Goal: Transaction & Acquisition: Purchase product/service

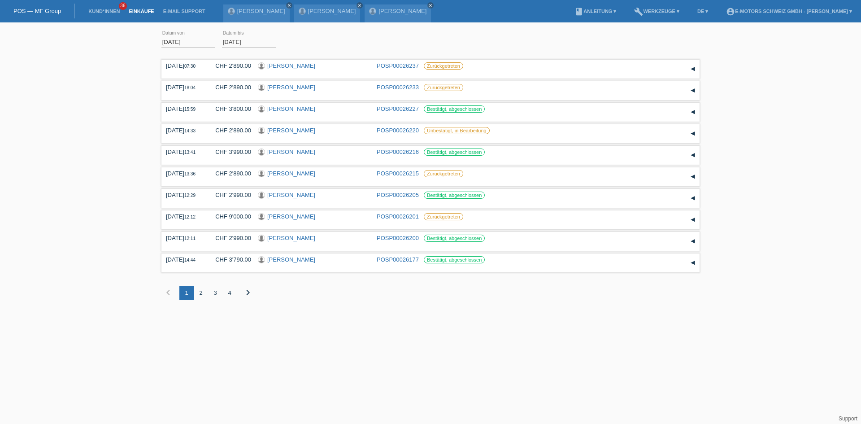
click at [199, 289] on div "2" at bounding box center [201, 293] width 14 height 14
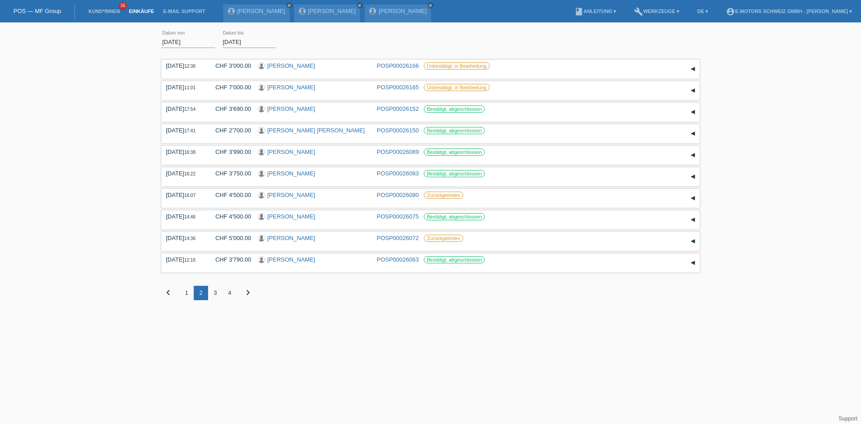
click at [215, 288] on div "3" at bounding box center [215, 293] width 14 height 14
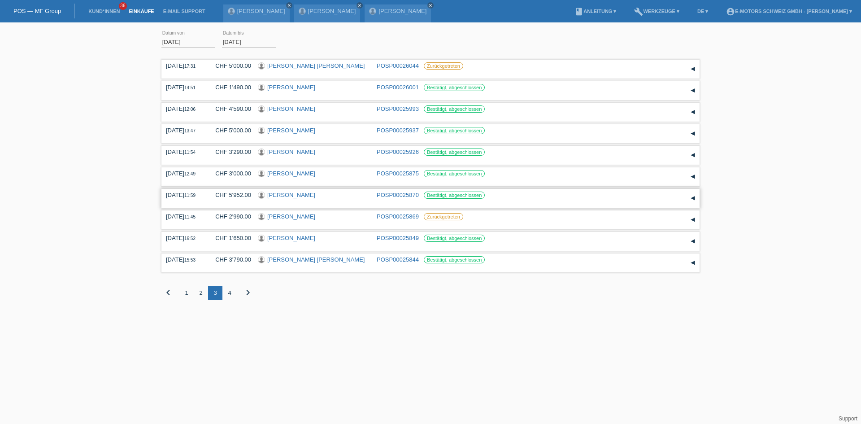
click at [285, 194] on link "[PERSON_NAME]" at bounding box center [291, 195] width 48 height 7
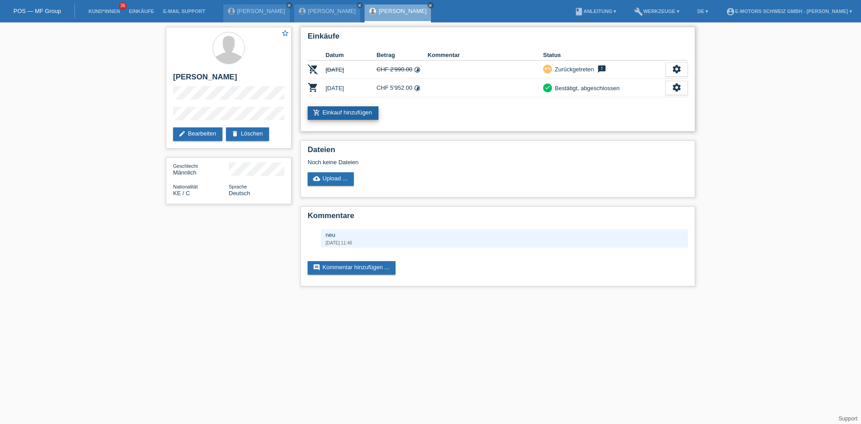
click at [357, 117] on link "add_shopping_cart Einkauf hinzufügen" at bounding box center [343, 112] width 71 height 13
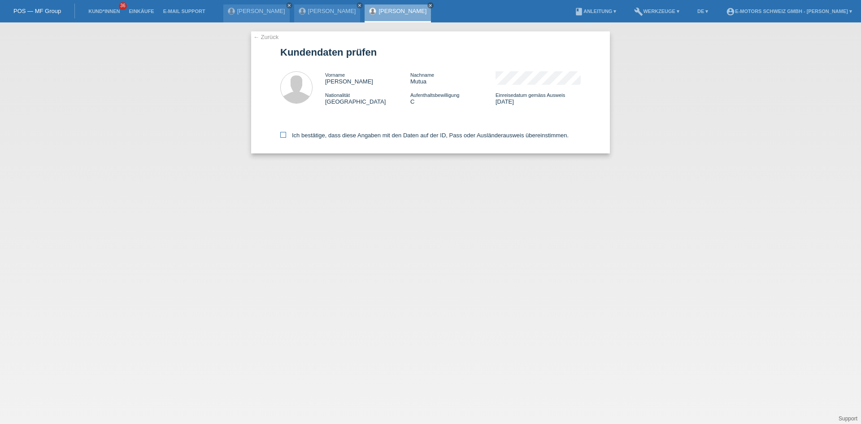
click at [345, 135] on label "Ich bestätige, dass diese Angaben mit den Daten auf der ID, Pass oder Ausländer…" at bounding box center [424, 135] width 288 height 7
click at [286, 135] on input "Ich bestätige, dass diese Angaben mit den Daten auf der ID, Pass oder Ausländer…" at bounding box center [283, 135] width 6 height 6
checkbox input "true"
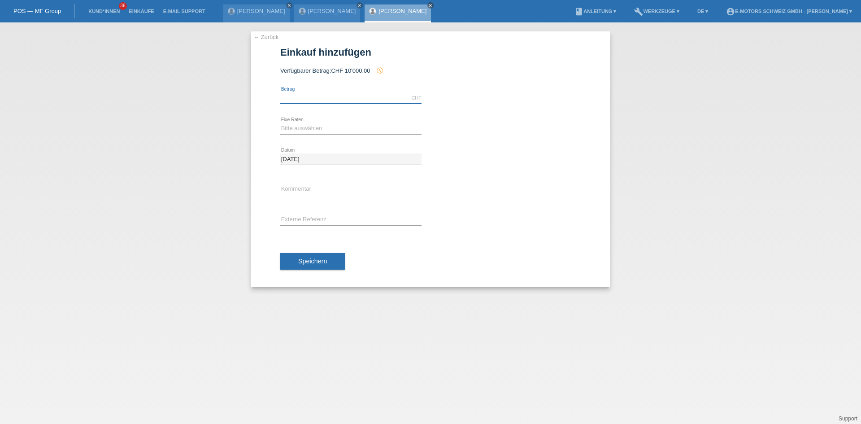
click at [325, 97] on input "text" at bounding box center [350, 97] width 141 height 11
type input "4100.00"
drag, startPoint x: 334, startPoint y: 127, endPoint x: 332, endPoint y: 133, distance: 7.1
click at [334, 127] on select "Bitte auswählen 12 Raten 24 Raten 36 Raten 48 Raten" at bounding box center [350, 128] width 141 height 11
select select "216"
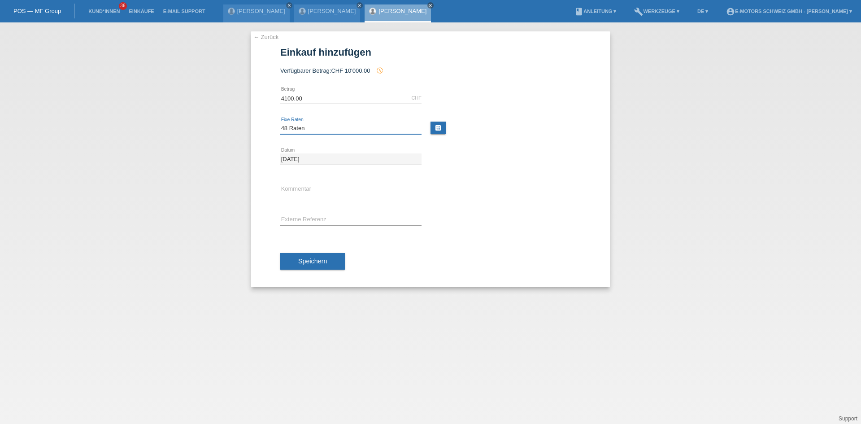
click at [280, 123] on select "Bitte auswählen 12 Raten 24 Raten 36 Raten 48 Raten" at bounding box center [350, 128] width 141 height 11
click at [319, 260] on span "Speichern" at bounding box center [312, 261] width 29 height 7
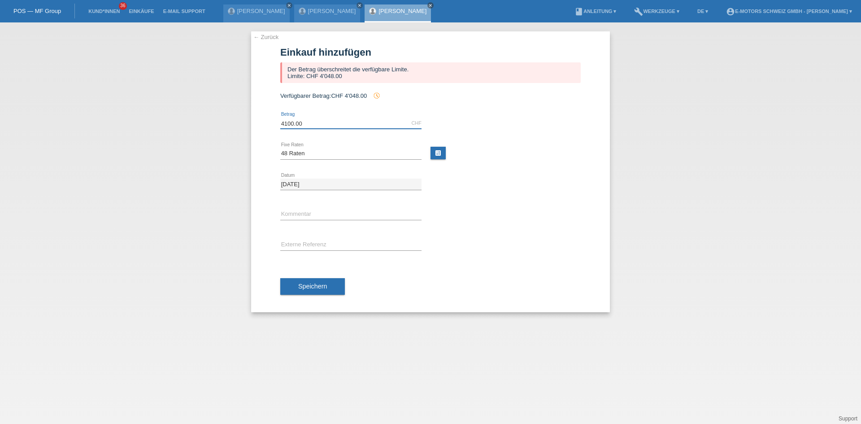
drag, startPoint x: 314, startPoint y: 126, endPoint x: 263, endPoint y: 118, distance: 50.8
click at [263, 120] on div "← Zurück Einkauf hinzufügen Der Betrag überschreitet die verfügbare Limite. Lim…" at bounding box center [430, 171] width 359 height 281
type input "3990.00"
click at [321, 291] on button "Speichern" at bounding box center [312, 286] width 65 height 17
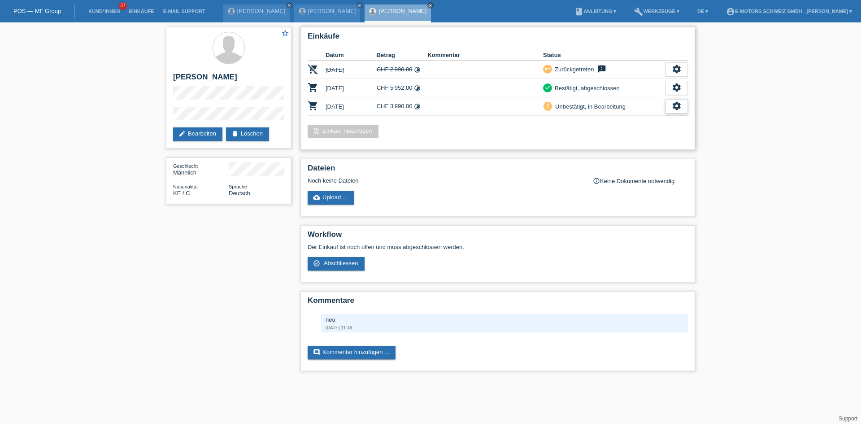
click at [676, 108] on icon "settings" at bounding box center [677, 106] width 10 height 10
click at [676, 116] on div "Einkäufe Datum Betrag Kommentar Status remove_shopping_cart 08.08.2025 CHF 2'99…" at bounding box center [498, 88] width 395 height 123
click at [673, 101] on icon "settings" at bounding box center [677, 106] width 10 height 10
click at [105, 10] on link "Kund*innen" at bounding box center [104, 11] width 40 height 5
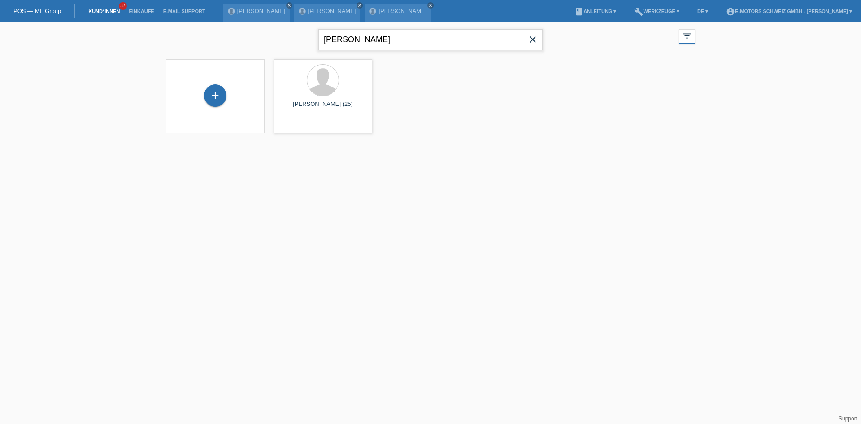
click at [385, 39] on input "[PERSON_NAME]" at bounding box center [431, 39] width 224 height 21
click at [385, 39] on input "Deborah" at bounding box center [431, 39] width 224 height 21
type input "breitlauch"
click at [216, 105] on div "+" at bounding box center [215, 95] width 22 height 22
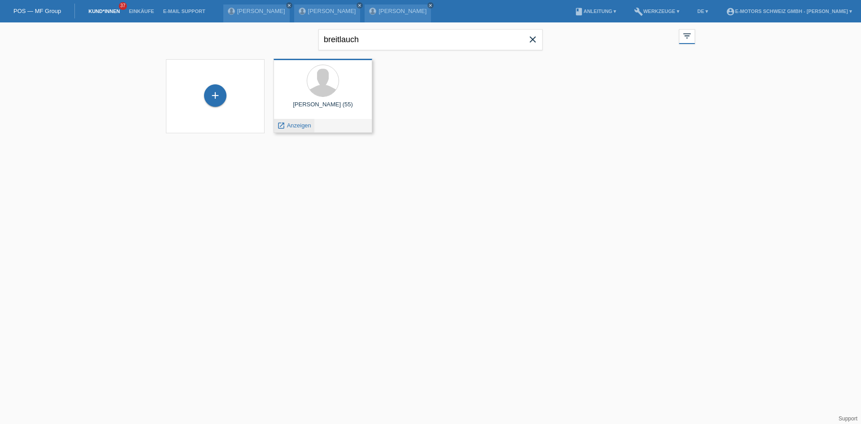
click at [293, 128] on span "Anzeigen" at bounding box center [299, 125] width 24 height 7
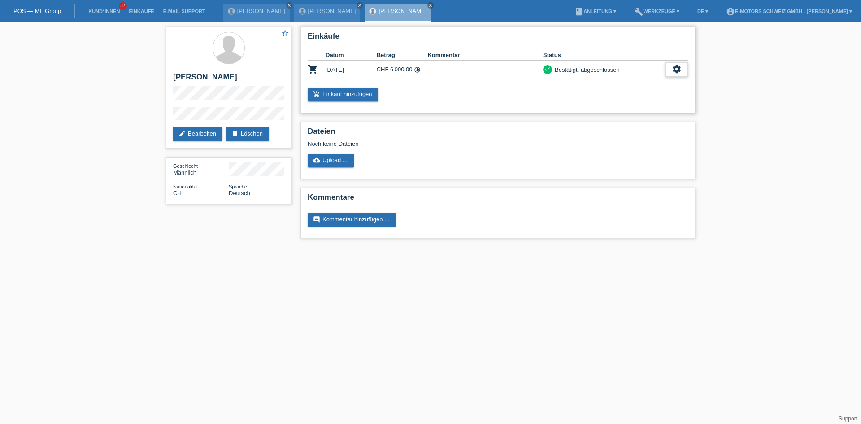
click at [683, 65] on div "settings" at bounding box center [677, 69] width 22 height 14
click at [347, 96] on link "add_shopping_cart Einkauf hinzufügen" at bounding box center [343, 94] width 71 height 13
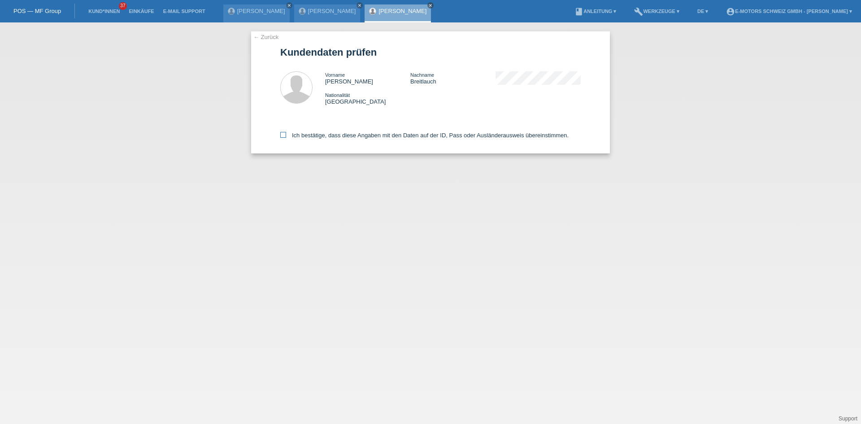
click at [334, 137] on label "Ich bestätige, dass diese Angaben mit den Daten auf der ID, Pass oder Ausländer…" at bounding box center [424, 135] width 288 height 7
click at [286, 137] on input "Ich bestätige, dass diese Angaben mit den Daten auf der ID, Pass oder Ausländer…" at bounding box center [283, 135] width 6 height 6
checkbox input "true"
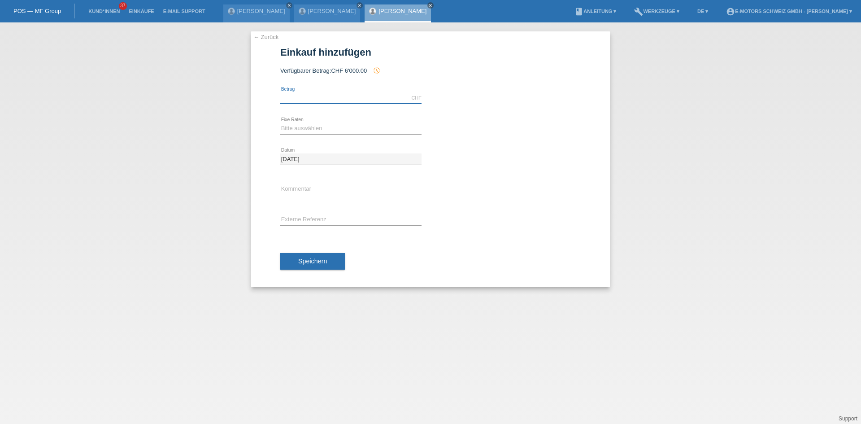
click at [323, 100] on input "text" at bounding box center [350, 97] width 141 height 11
type input "2890.00"
click at [318, 128] on select "Bitte auswählen 12 Raten 24 Raten 36 Raten 48 Raten" at bounding box center [350, 128] width 141 height 11
select select "214"
click at [280, 123] on select "Bitte auswählen 12 Raten 24 Raten 36 Raten 48 Raten" at bounding box center [350, 128] width 141 height 11
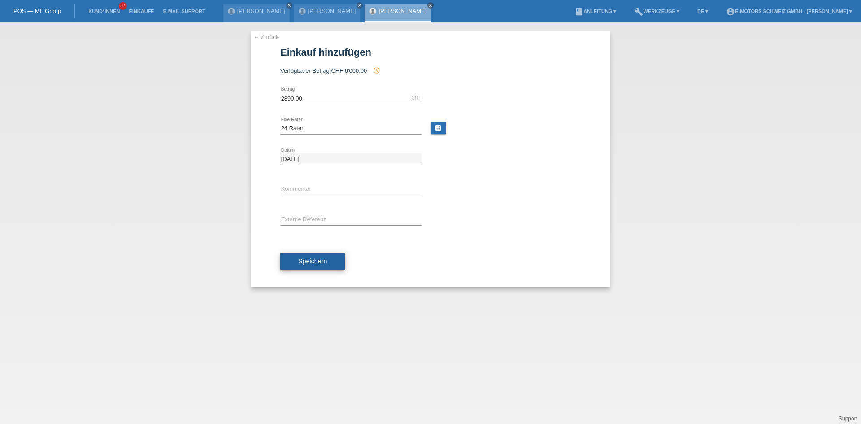
click at [312, 265] on button "Speichern" at bounding box center [312, 261] width 65 height 17
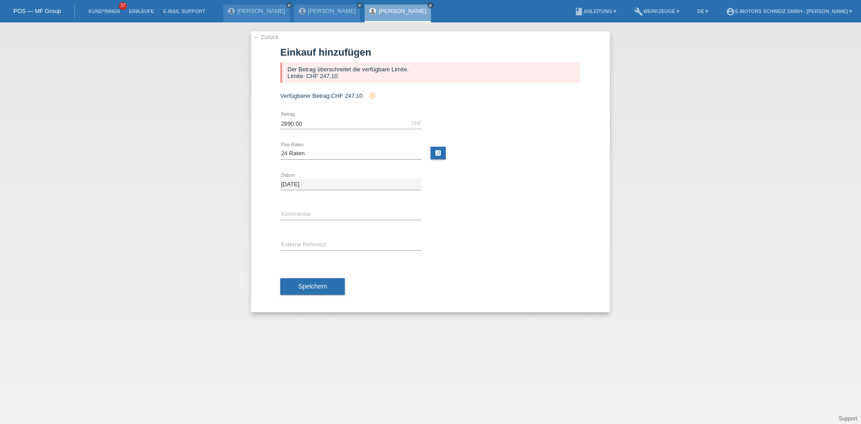
click at [399, 15] on div "Daniel Breitlauch close" at bounding box center [398, 13] width 66 height 18
click at [399, 11] on link "[PERSON_NAME]" at bounding box center [403, 11] width 48 height 7
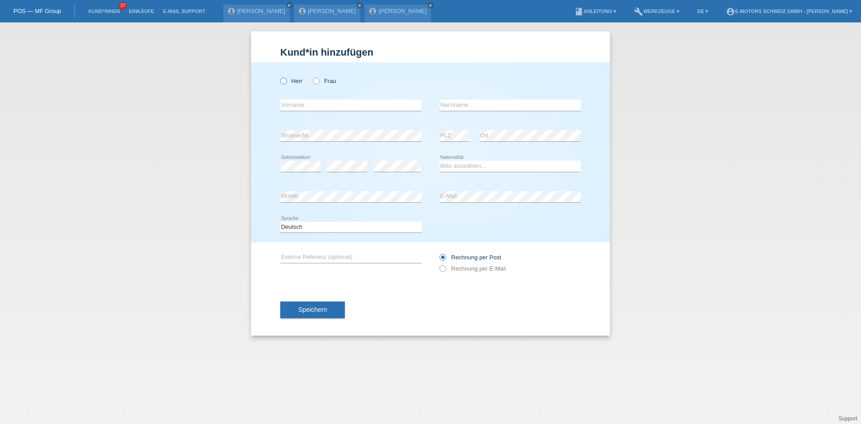
click at [279, 76] on icon at bounding box center [279, 76] width 0 height 0
click at [286, 79] on input "Herr" at bounding box center [283, 81] width 6 height 6
radio input "true"
click at [485, 167] on select "Bitte auswählen... Schweiz Deutschland Liechtenstein Österreich ------------ Af…" at bounding box center [510, 166] width 141 height 11
select select "ES"
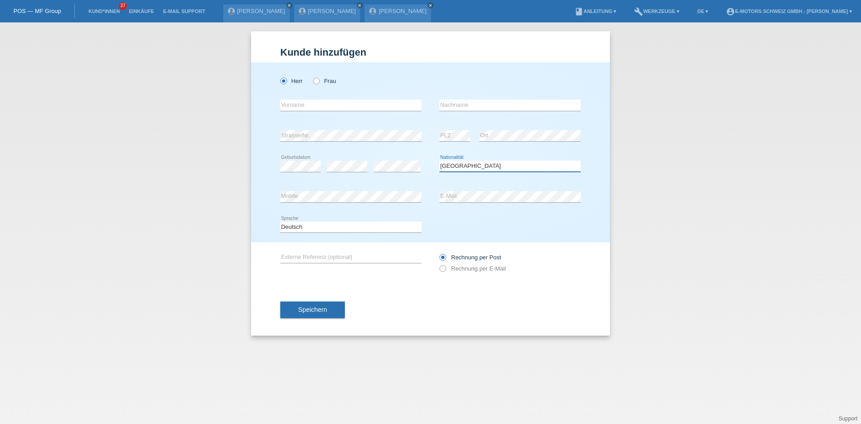
click at [440, 161] on select "Bitte auswählen... Schweiz Deutschland Liechtenstein Österreich ------------ Af…" at bounding box center [510, 166] width 141 height 11
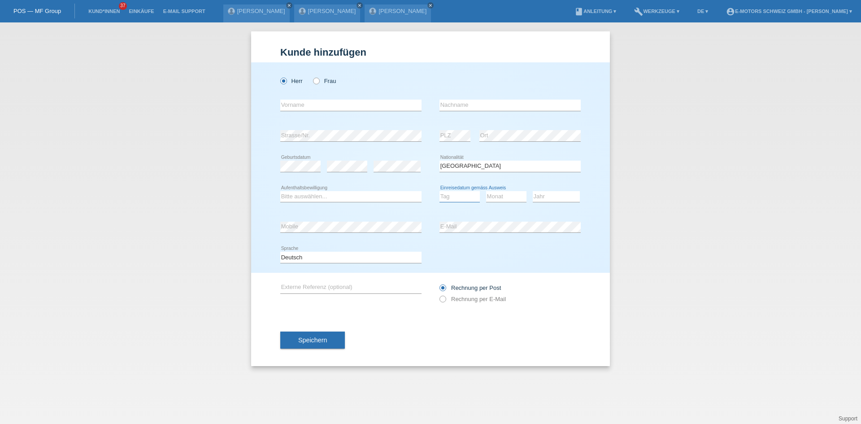
click at [458, 198] on select "Tag 01 02 03 04 05 06 07 08 09 10 11" at bounding box center [460, 196] width 40 height 11
select select "21"
click at [440, 191] on select "Tag 01 02 03 04 05 06 07 08 09 10 11" at bounding box center [460, 196] width 40 height 11
click at [496, 199] on select "Monat 01 02 03 04 05 06 07 08 09 10 11" at bounding box center [506, 196] width 40 height 11
select select "08"
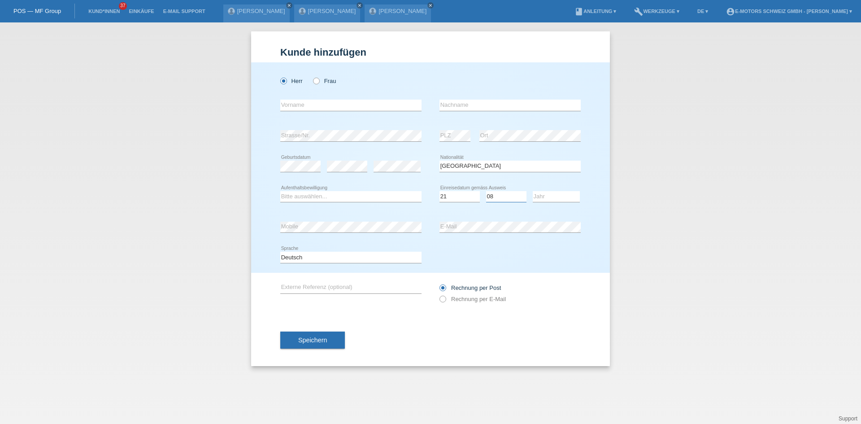
click at [486, 191] on select "Monat 01 02 03 04 05 06 07 08 09 10 11" at bounding box center [506, 196] width 40 height 11
drag, startPoint x: 539, startPoint y: 195, endPoint x: 546, endPoint y: 201, distance: 9.6
click at [539, 195] on select "Jahr 2025 2024 2023 2022 2021 2020 2019 2018 2017 2016 2015 2014 2013 2012 2011…" at bounding box center [556, 196] width 47 height 11
select select "2023"
click at [533, 191] on select "Jahr 2025 2024 2023 2022 2021 2020 2019 2018 2017 2016 2015 2014 2013 2012 2011…" at bounding box center [556, 196] width 47 height 11
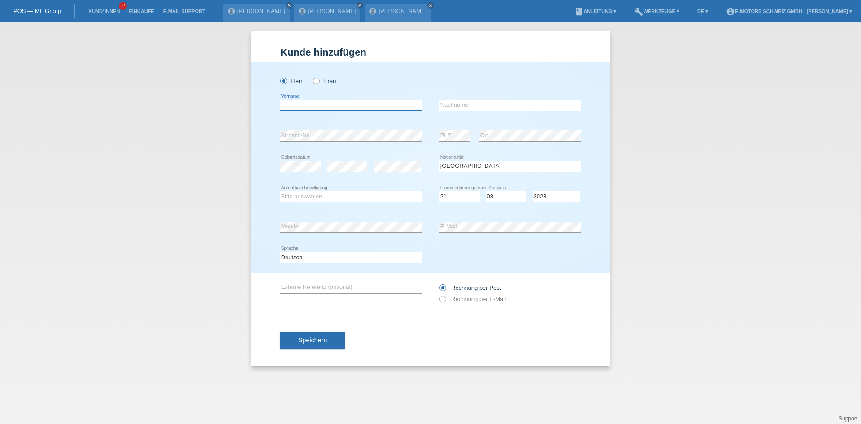
drag, startPoint x: 304, startPoint y: 105, endPoint x: 310, endPoint y: 105, distance: 6.3
click at [304, 105] on input "text" at bounding box center [350, 105] width 141 height 11
click at [292, 102] on input "text" at bounding box center [350, 105] width 141 height 11
click at [299, 103] on input "text" at bounding box center [350, 105] width 141 height 11
type input "Giusepy"
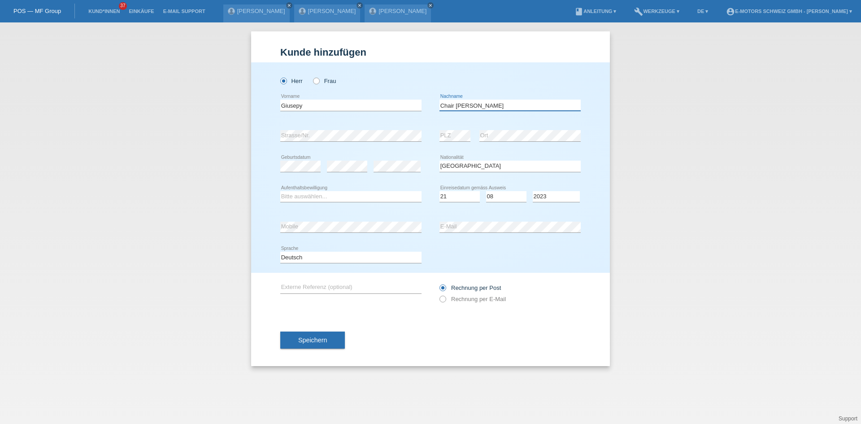
type input "Chair Vizcarra"
click at [314, 194] on select "Bitte auswählen... C B B - Flüchtlingsstatus Andere" at bounding box center [350, 196] width 141 height 11
select select "B"
click at [280, 191] on select "Bitte auswählen... C B B - Flüchtlingsstatus Andere" at bounding box center [350, 196] width 141 height 11
click at [329, 340] on button "Speichern" at bounding box center [312, 340] width 65 height 17
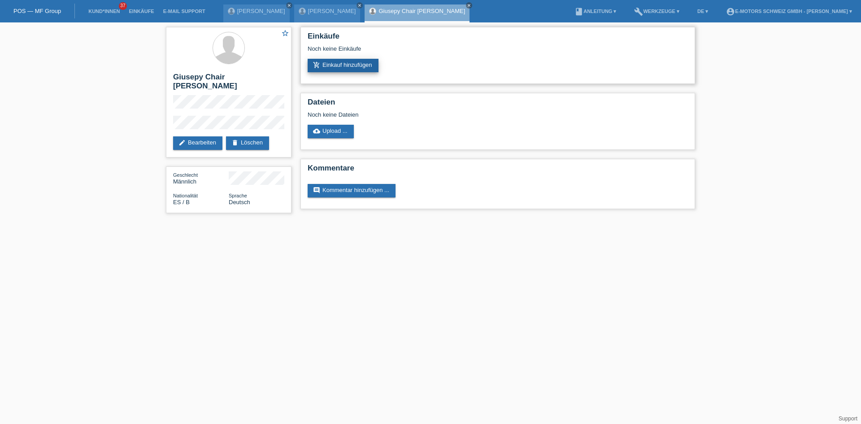
click at [352, 70] on link "add_shopping_cart Einkauf hinzufügen" at bounding box center [343, 65] width 71 height 13
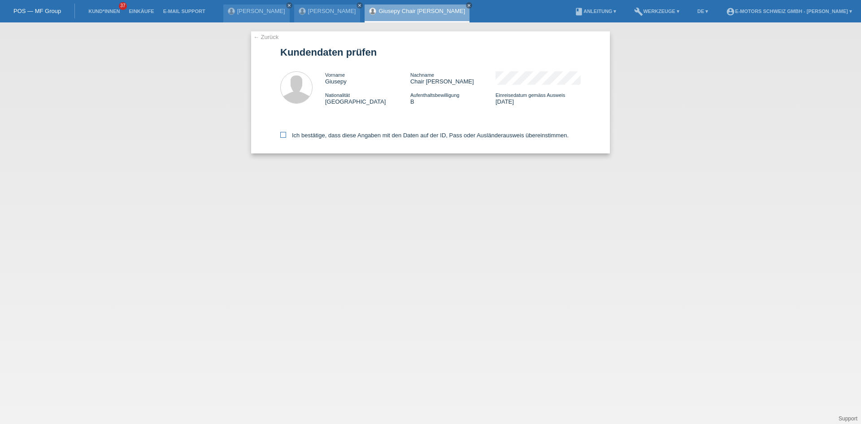
click at [355, 138] on label "Ich bestätige, dass diese Angaben mit den Daten auf der ID, Pass oder Ausländer…" at bounding box center [424, 135] width 288 height 7
click at [286, 138] on input "Ich bestätige, dass diese Angaben mit den Daten auf der ID, Pass oder Ausländer…" at bounding box center [283, 135] width 6 height 6
checkbox input "true"
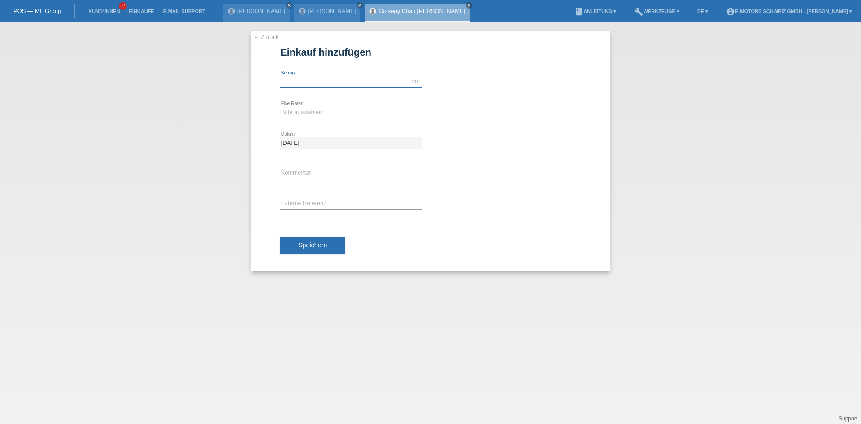
click at [313, 77] on input "text" at bounding box center [350, 81] width 141 height 11
type input "2890.00"
click at [317, 118] on icon at bounding box center [350, 118] width 141 height 0
click at [310, 117] on select "Bitte auswählen 12 Raten 24 Raten 36 Raten 48 Raten" at bounding box center [350, 112] width 141 height 11
select select "214"
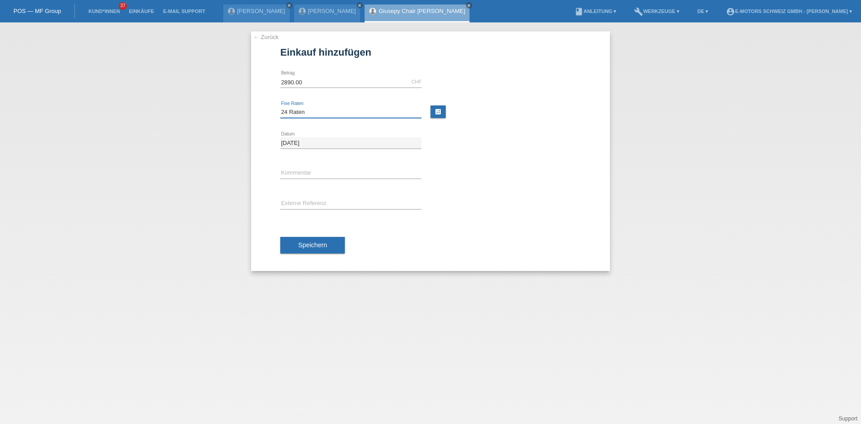
click at [280, 107] on select "Bitte auswählen 12 Raten 24 Raten 36 Raten 48 Raten" at bounding box center [350, 112] width 141 height 11
click at [323, 242] on span "Speichern" at bounding box center [312, 244] width 29 height 7
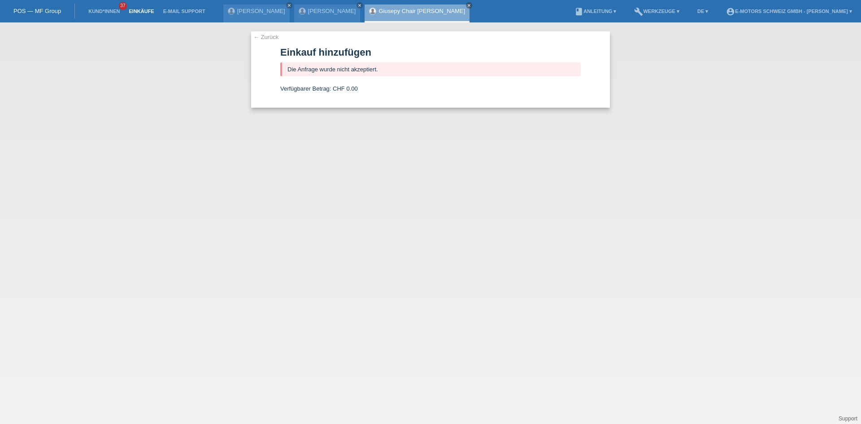
click at [143, 9] on link "Einkäufe" at bounding box center [141, 11] width 34 height 5
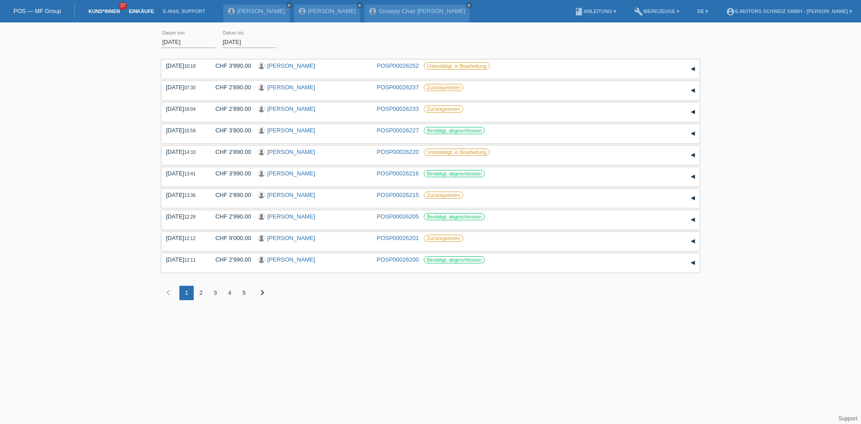
click at [96, 13] on link "Kund*innen" at bounding box center [104, 11] width 40 height 5
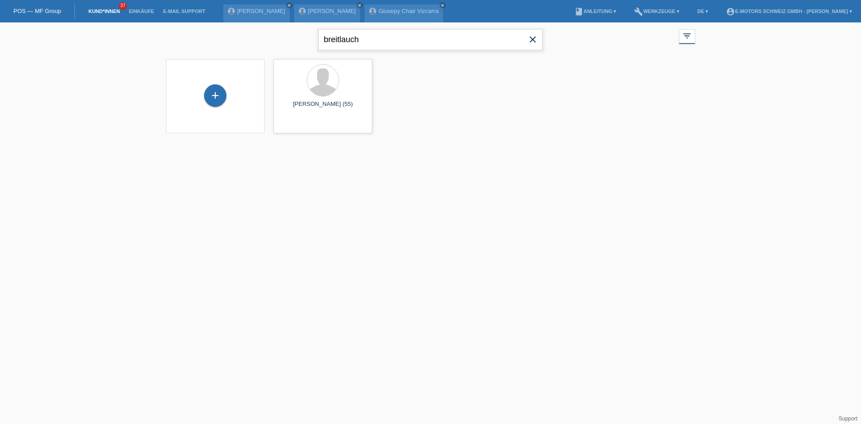
drag, startPoint x: 373, startPoint y: 43, endPoint x: 219, endPoint y: 49, distance: 154.0
click at [219, 49] on div "breitlauch close filter_list view_module Alle Kund*innen anzeigen star Markiert…" at bounding box center [431, 38] width 538 height 32
type input "thillaisor"
click at [306, 124] on span "Anzeigen" at bounding box center [299, 125] width 24 height 7
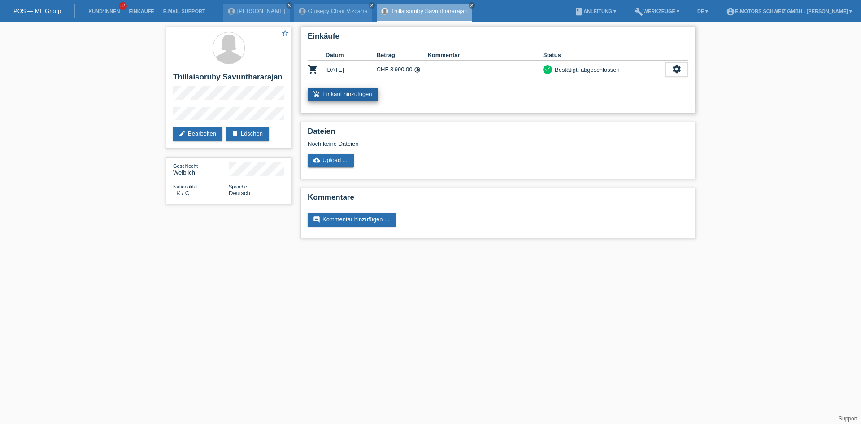
click at [346, 90] on link "add_shopping_cart Einkauf hinzufügen" at bounding box center [343, 94] width 71 height 13
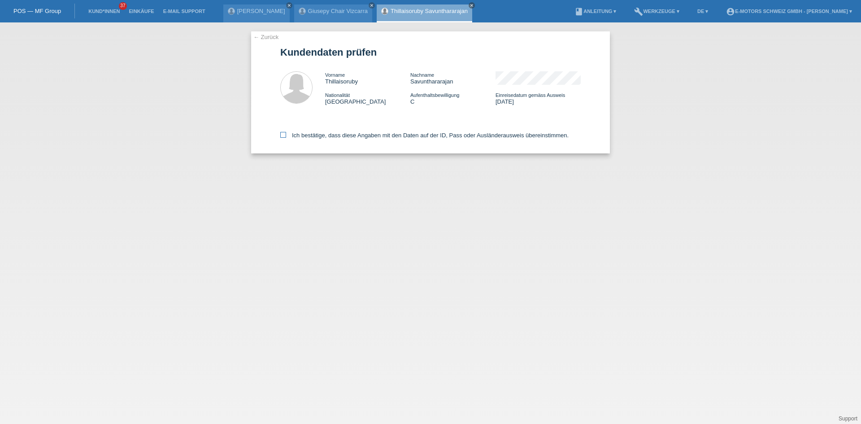
click at [363, 138] on label "Ich bestätige, dass diese Angaben mit den Daten auf der ID, Pass oder Ausländer…" at bounding box center [424, 135] width 288 height 7
click at [286, 138] on input "Ich bestätige, dass diese Angaben mit den Daten auf der ID, Pass oder Ausländer…" at bounding box center [283, 135] width 6 height 6
checkbox input "true"
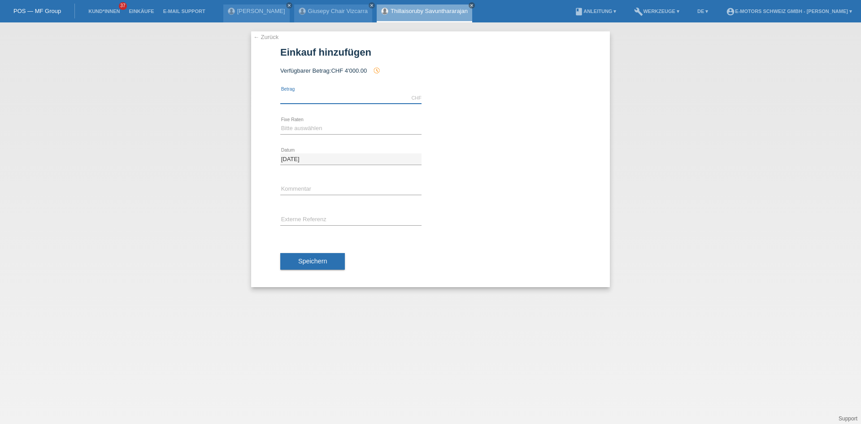
click at [351, 93] on input "text" at bounding box center [350, 97] width 141 height 11
click at [378, 69] on icon "history_toggle_off" at bounding box center [376, 70] width 7 height 7
drag, startPoint x: 378, startPoint y: 66, endPoint x: 386, endPoint y: 74, distance: 10.8
click at [386, 74] on form "Einkauf hinzufügen Verfügbarer Betrag: CHF 4'000.00 history_toggle_off" at bounding box center [430, 167] width 301 height 240
click at [415, 82] on form "Einkauf hinzufügen Verfügbarer Betrag: CHF 4'000.00 history_toggle_off" at bounding box center [430, 167] width 301 height 240
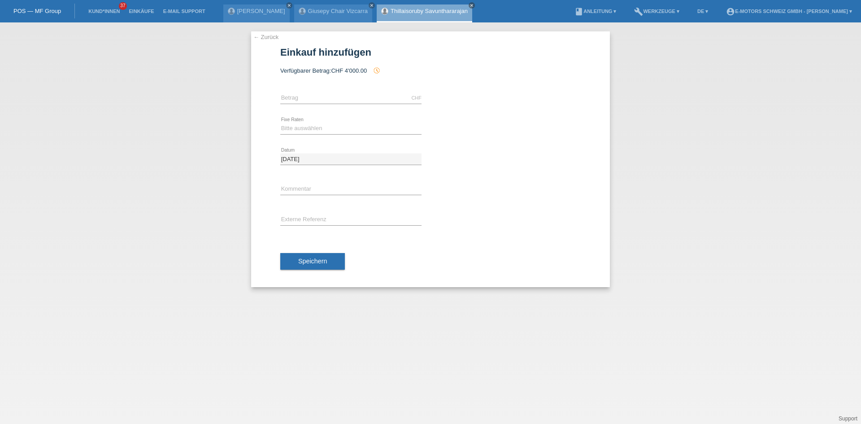
click at [355, 90] on div "CHF error Betrag" at bounding box center [350, 98] width 141 height 31
click at [350, 95] on input "text" at bounding box center [350, 97] width 141 height 11
type input "3990.00"
click at [311, 131] on select "Bitte auswählen 12 Raten 24 Raten 36 Raten 48 Raten" at bounding box center [350, 128] width 141 height 11
select select "214"
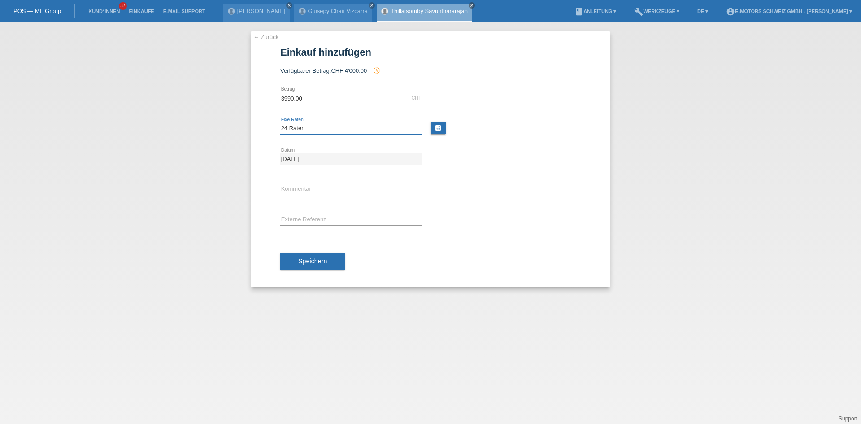
click at [280, 123] on select "Bitte auswählen 12 Raten 24 Raten 36 Raten 48 Raten" at bounding box center [350, 128] width 141 height 11
click at [285, 259] on button "Speichern" at bounding box center [312, 261] width 65 height 17
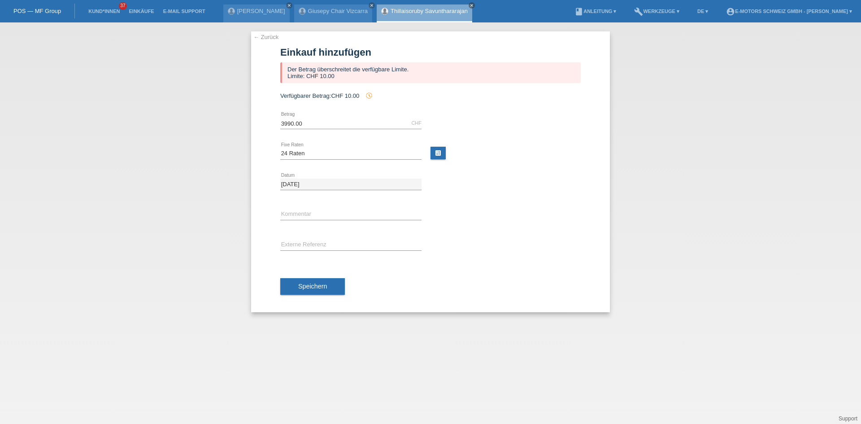
click at [402, 13] on link "Thillaisoruby Savunthararajan" at bounding box center [429, 11] width 77 height 7
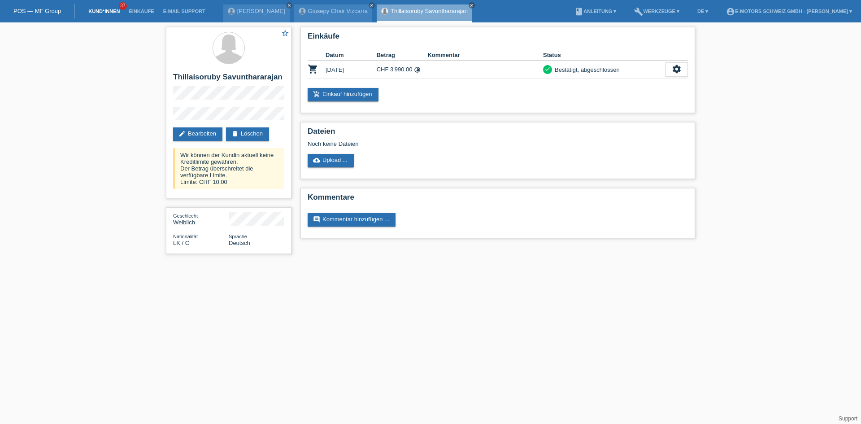
click at [98, 11] on link "Kund*innen" at bounding box center [104, 11] width 40 height 5
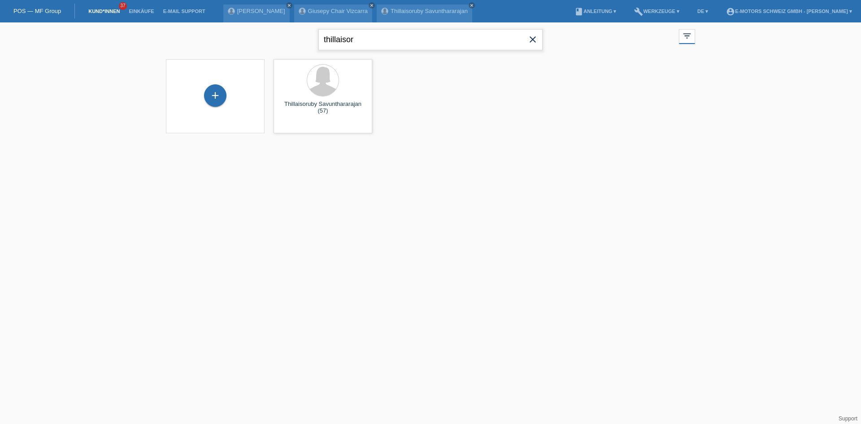
drag, startPoint x: 435, startPoint y: 38, endPoint x: 258, endPoint y: 30, distance: 177.8
click at [258, 30] on div "thillaisor close filter_list view_module Alle Kund*innen anzeigen star Markiert…" at bounding box center [431, 38] width 538 height 32
click at [341, 41] on input "savaun" at bounding box center [431, 39] width 224 height 21
type input "savun"
click at [396, 123] on span "Anzeigen" at bounding box center [407, 125] width 24 height 7
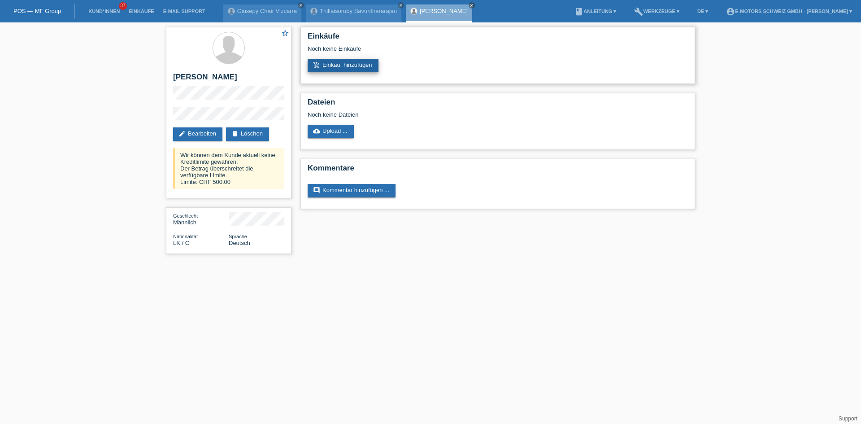
click at [335, 65] on link "add_shopping_cart Einkauf hinzufügen" at bounding box center [343, 65] width 71 height 13
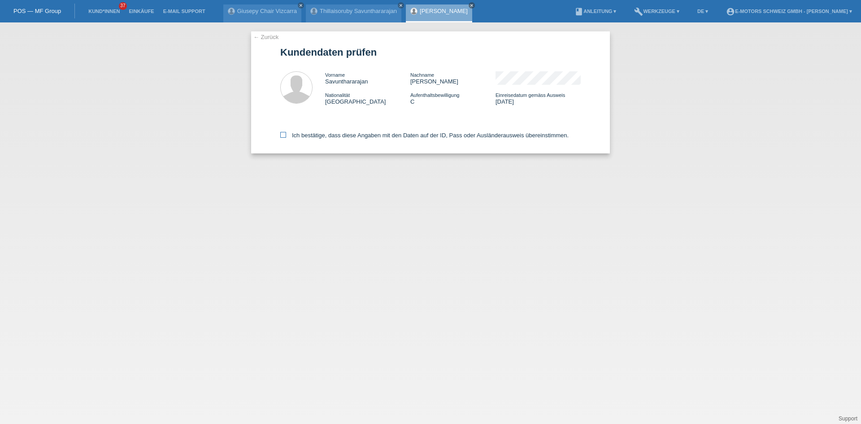
click at [369, 136] on label "Ich bestätige, dass diese Angaben mit den Daten auf der ID, Pass oder Ausländer…" at bounding box center [424, 135] width 288 height 7
click at [286, 136] on input "Ich bestätige, dass diese Angaben mit den Daten auf der ID, Pass oder Ausländer…" at bounding box center [283, 135] width 6 height 6
checkbox input "true"
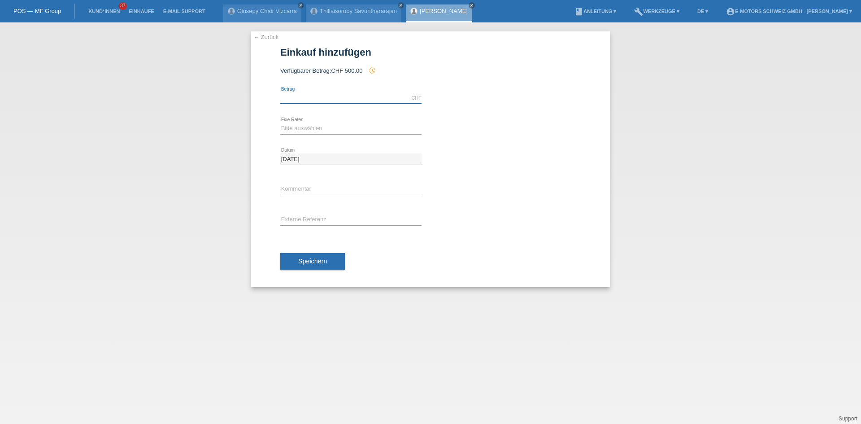
click at [335, 102] on input "text" at bounding box center [350, 97] width 141 height 11
type input "2890.00"
click at [330, 129] on select "Bitte auswählen 12 Raten 24 Raten 36 Raten 48 Raten" at bounding box center [350, 128] width 141 height 11
select select "214"
click at [280, 123] on select "Bitte auswählen 12 Raten 24 Raten 36 Raten 48 Raten" at bounding box center [350, 128] width 141 height 11
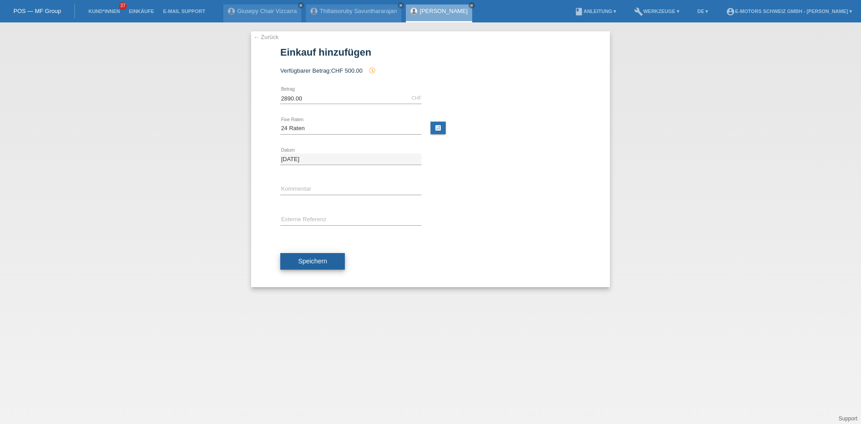
click at [319, 268] on button "Speichern" at bounding box center [312, 261] width 65 height 17
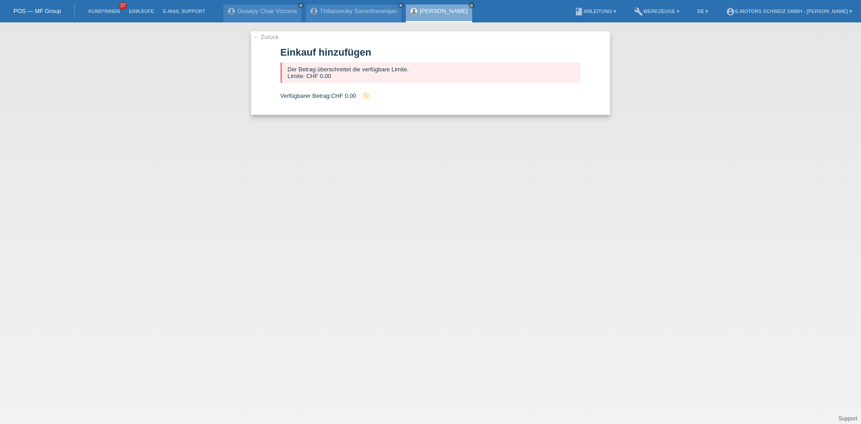
click at [443, 10] on link "[PERSON_NAME]" at bounding box center [444, 11] width 48 height 7
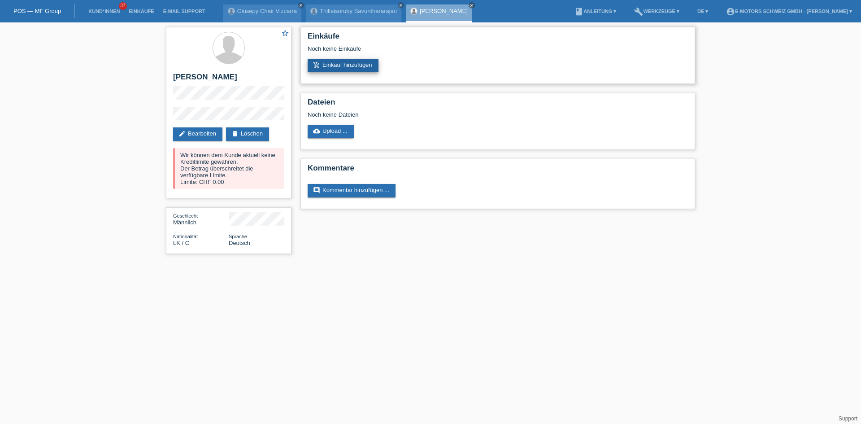
click at [345, 69] on link "add_shopping_cart Einkauf hinzufügen" at bounding box center [343, 65] width 71 height 13
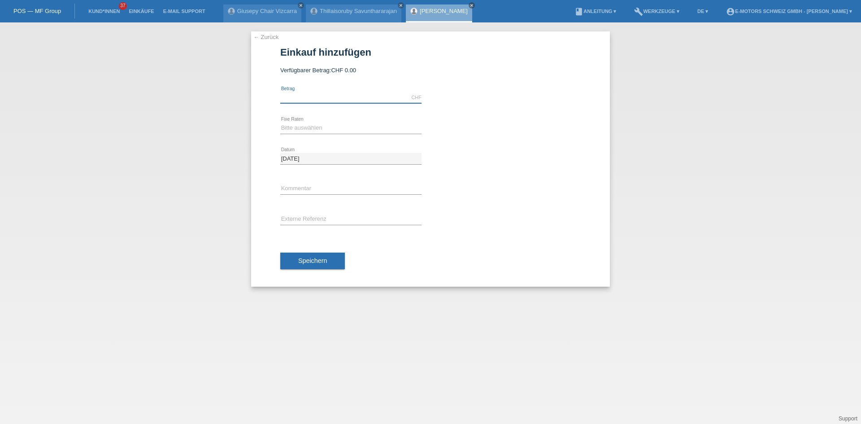
click at [315, 96] on input "text" at bounding box center [350, 97] width 141 height 11
type input "500.00"
click at [294, 128] on select "Bitte auswählen 12 Raten 24 Raten 36 Raten 48 Raten" at bounding box center [350, 127] width 141 height 11
select select "213"
click at [280, 122] on select "Bitte auswählen 12 Raten 24 Raten 36 Raten 48 Raten" at bounding box center [350, 127] width 141 height 11
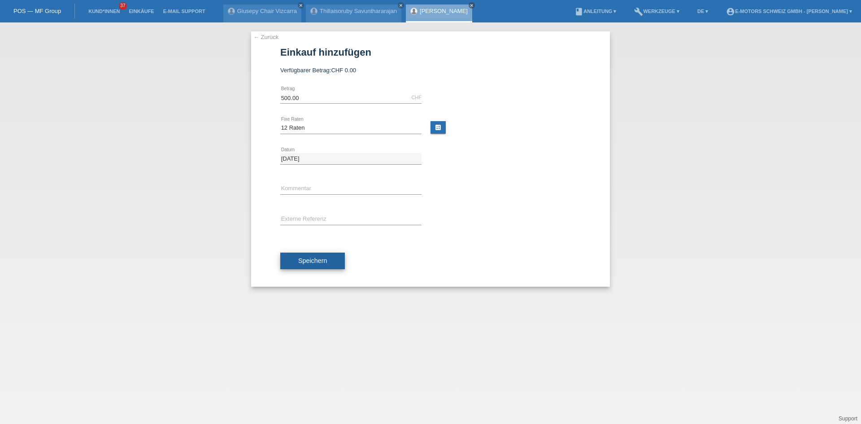
click at [297, 256] on button "Speichern" at bounding box center [312, 261] width 65 height 17
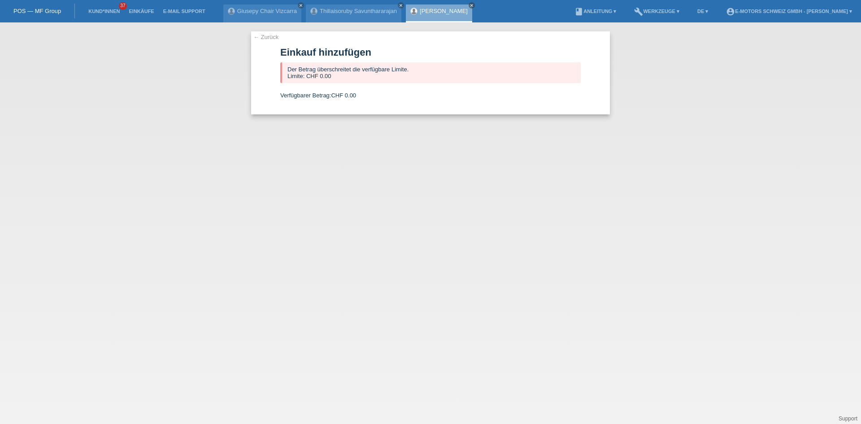
click at [448, 14] on link "[PERSON_NAME]" at bounding box center [444, 11] width 48 height 7
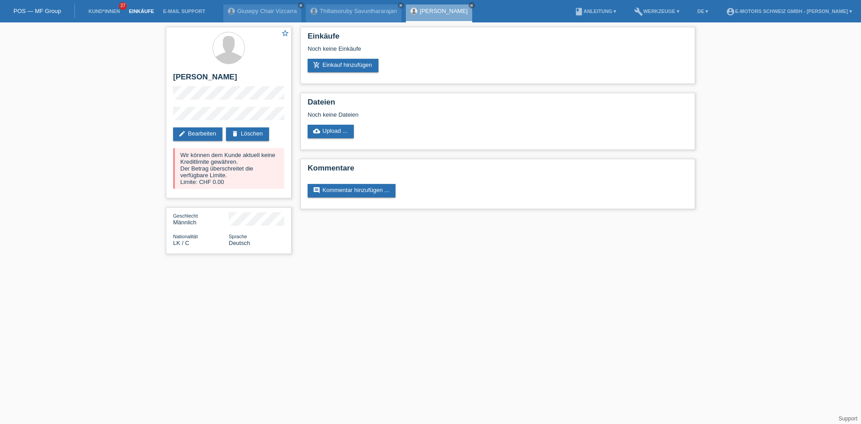
click at [141, 9] on link "Einkäufe" at bounding box center [141, 11] width 34 height 5
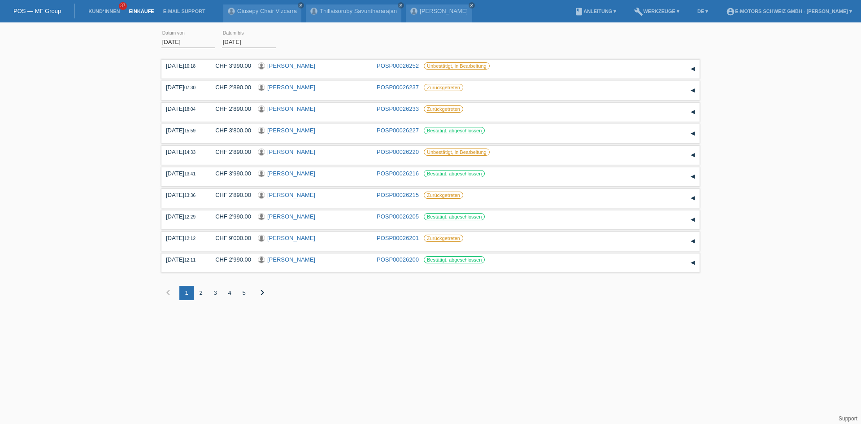
drag, startPoint x: 45, startPoint y: 108, endPoint x: 40, endPoint y: 110, distance: 6.0
click at [45, 109] on div "01.08.2025 error Datum von 18.08.2025 error Datum bis Übernehmen 10:18 Datum" at bounding box center [430, 170] width 861 height 287
click at [108, 10] on link "Kund*innen" at bounding box center [104, 11] width 40 height 5
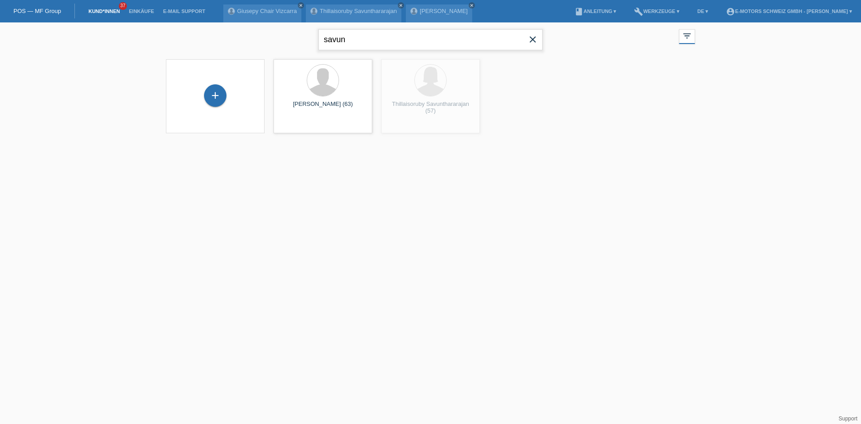
drag, startPoint x: 376, startPoint y: 40, endPoint x: 156, endPoint y: 40, distance: 219.4
click at [156, 40] on div "savun close filter_list view_module Alle Kund*innen anzeigen star Markierte [PE…" at bounding box center [430, 83] width 861 height 122
click at [338, 42] on input "soltan" at bounding box center [431, 39] width 224 height 21
click at [352, 41] on input "nagy" at bounding box center [431, 39] width 224 height 21
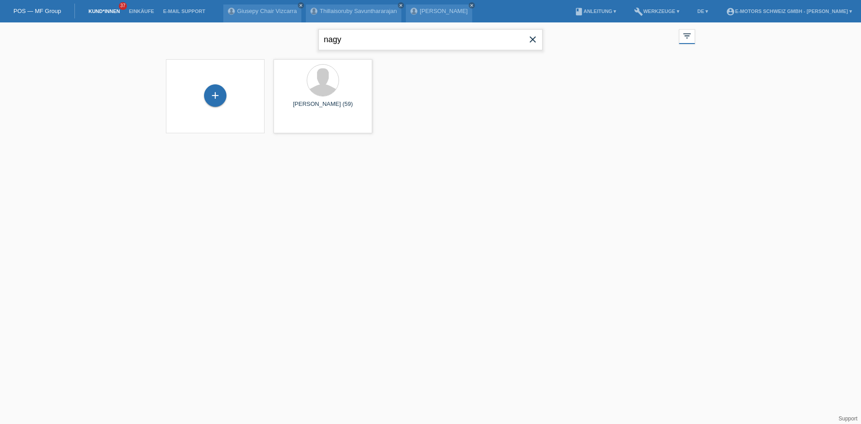
click at [352, 41] on input "nagy" at bounding box center [431, 39] width 224 height 21
type input "zoltan nagy"
click at [393, 127] on link "launch Anzeigen" at bounding box center [402, 125] width 34 height 7
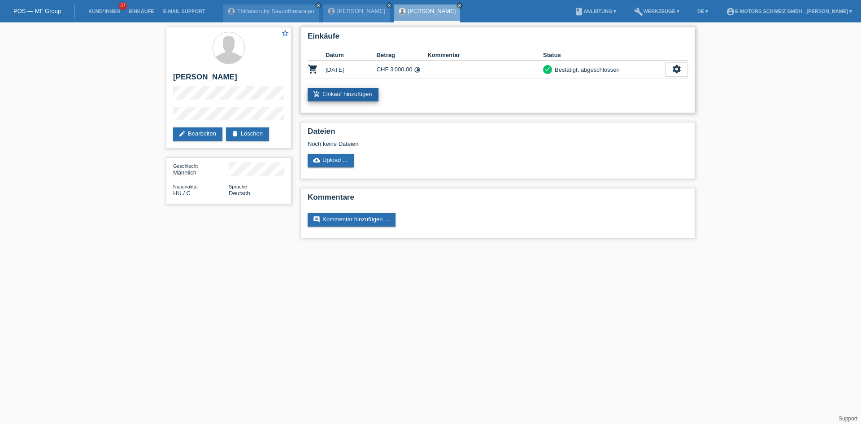
click at [350, 96] on link "add_shopping_cart Einkauf hinzufügen" at bounding box center [343, 94] width 71 height 13
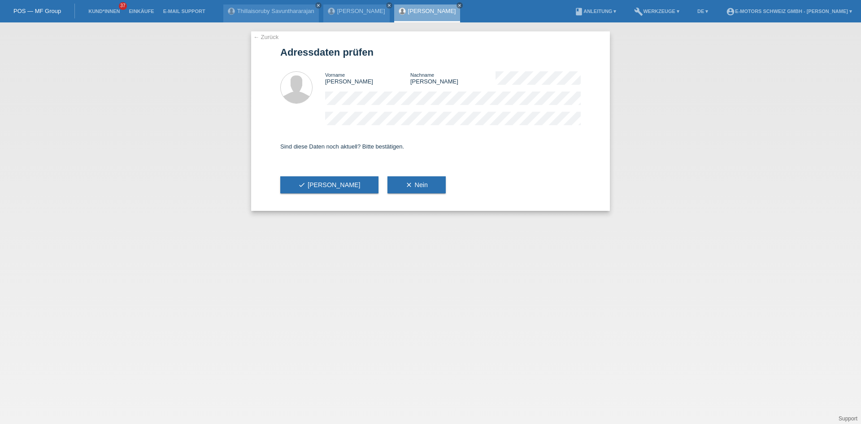
click at [266, 37] on link "← Zurück" at bounding box center [265, 37] width 25 height 7
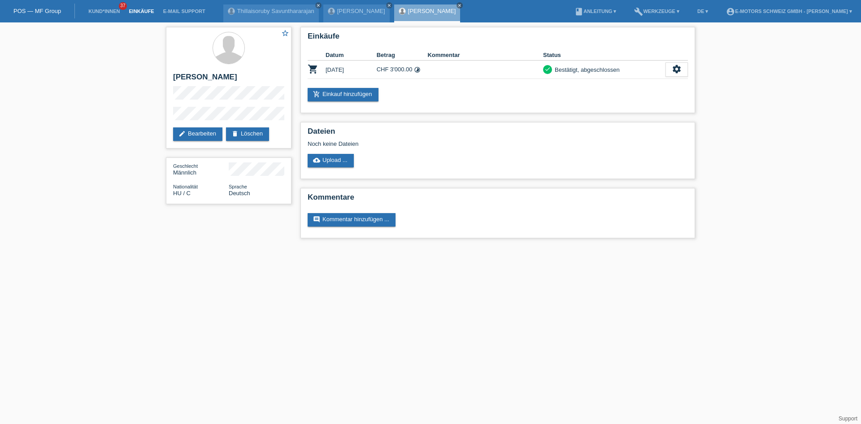
click at [135, 12] on link "Einkäufe" at bounding box center [141, 11] width 34 height 5
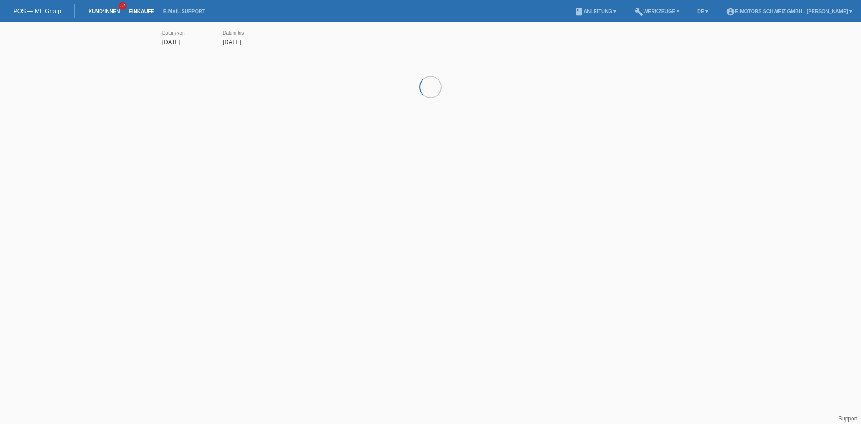
click at [95, 11] on link "Kund*innen" at bounding box center [104, 11] width 40 height 5
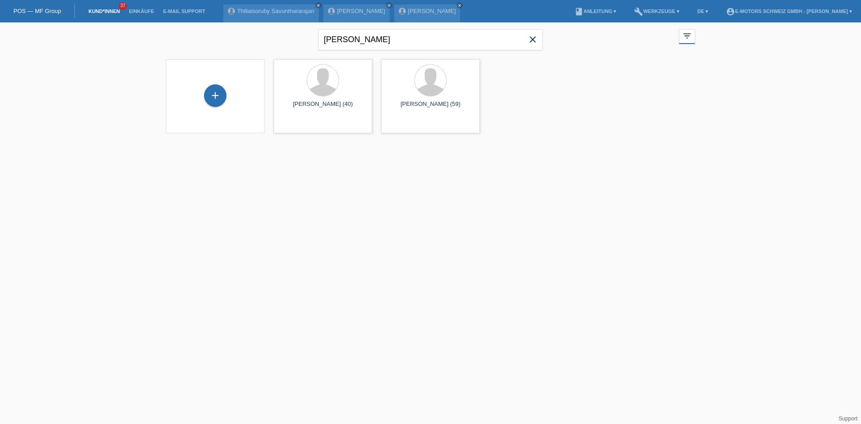
drag, startPoint x: 213, startPoint y: 98, endPoint x: 193, endPoint y: 191, distance: 95.4
click at [193, 144] on html "POS — MF Group Kund*innen 37 Einkäufe E-Mail Support Thillaisoruby Savuntharara…" at bounding box center [430, 72] width 861 height 144
drag, startPoint x: 536, startPoint y: 44, endPoint x: 439, endPoint y: 60, distance: 98.2
click at [535, 44] on icon "close" at bounding box center [533, 39] width 11 height 11
click at [211, 94] on div "+" at bounding box center [215, 95] width 22 height 22
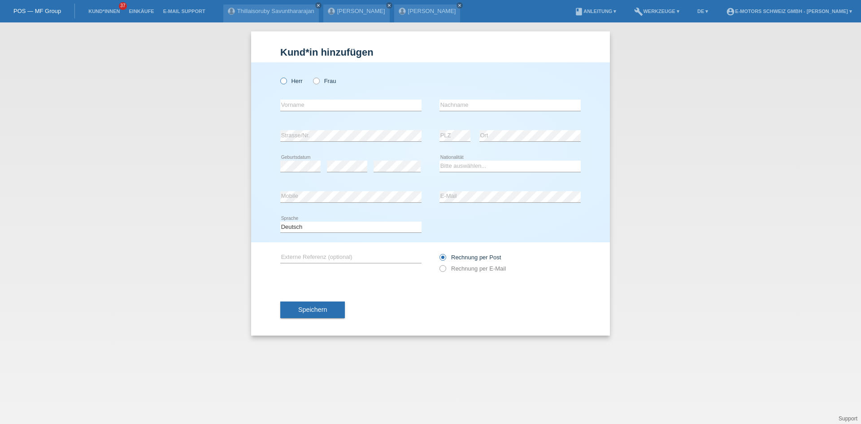
click at [279, 76] on icon at bounding box center [279, 76] width 0 height 0
click at [284, 79] on input "Herr" at bounding box center [283, 81] width 6 height 6
radio input "true"
click at [451, 166] on select "Bitte auswählen... Schweiz Deutschland Liechtenstein Österreich ------------ Af…" at bounding box center [510, 166] width 141 height 11
select select "HU"
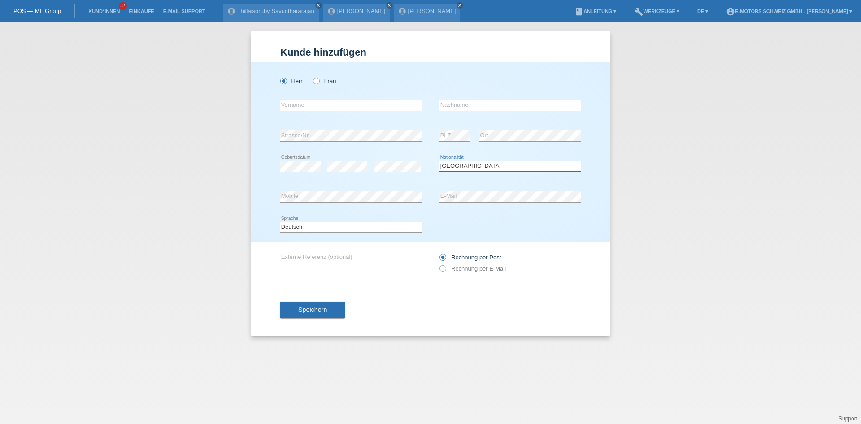
click at [440, 161] on select "Bitte auswählen... Schweiz Deutschland Liechtenstein Österreich ------------ Af…" at bounding box center [510, 166] width 141 height 11
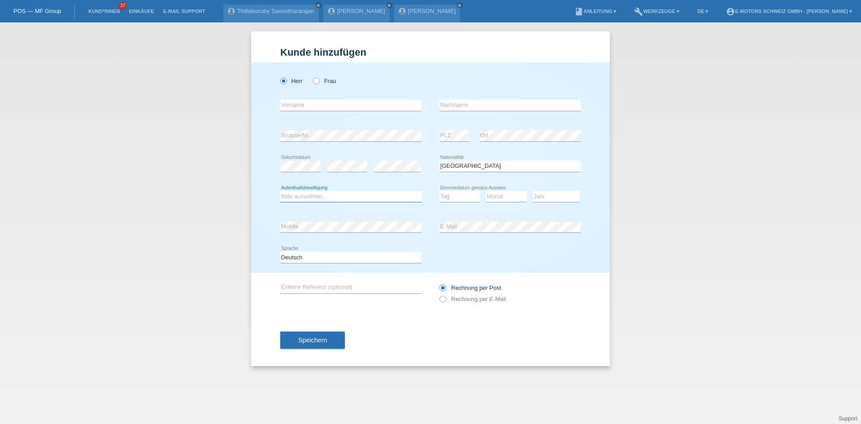
click at [306, 195] on select "Bitte auswählen... C B B - Flüchtlingsstatus Andere" at bounding box center [350, 196] width 141 height 11
select select "B"
click at [280, 191] on select "Bitte auswählen... C B B - Flüchtlingsstatus Andere" at bounding box center [350, 196] width 141 height 11
click at [471, 191] on select "Tag 01 02 03 04 05 06 07 08 09 10 11" at bounding box center [460, 196] width 40 height 11
select select "20"
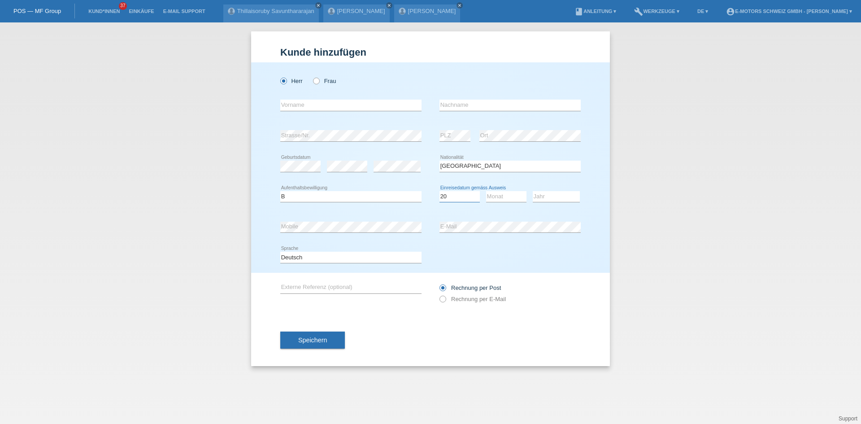
click at [440, 191] on select "Tag 01 02 03 04 05 06 07 08 09 10 11" at bounding box center [460, 196] width 40 height 11
click at [502, 194] on select "Monat 01 02 03 04 05 06 07 08 09 10 11" at bounding box center [506, 196] width 40 height 11
select select "06"
click at [486, 191] on select "Monat 01 02 03 04 05 06 07 08 09 10 11" at bounding box center [506, 196] width 40 height 11
click at [546, 194] on select "Jahr 2025 2024 2023 2022 2021 2020 2019 2018 2017 2016 2015 2014 2013 2012 2011…" at bounding box center [556, 196] width 47 height 11
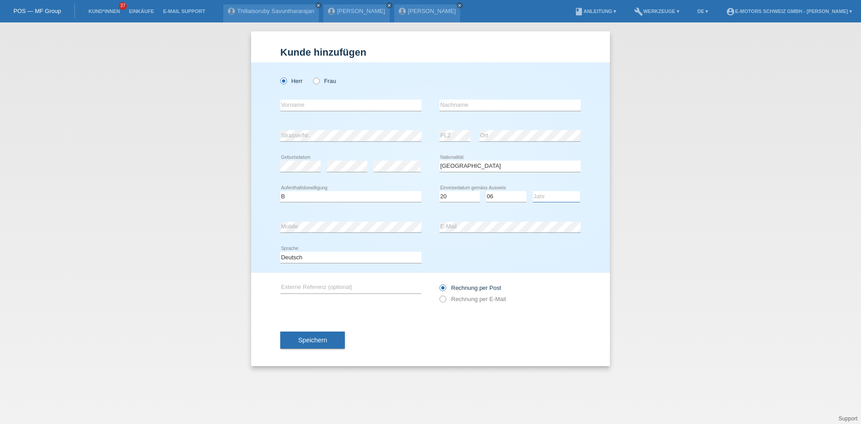
select select "2022"
click at [533, 191] on select "Jahr 2025 2024 2023 2022 2021 2020 2019 2018 2017 2016 2015 2014 2013 2012 2011…" at bounding box center [556, 196] width 47 height 11
click at [286, 110] on input "text" at bounding box center [350, 105] width 141 height 11
type input "Zoltan"
type input "Nagy"
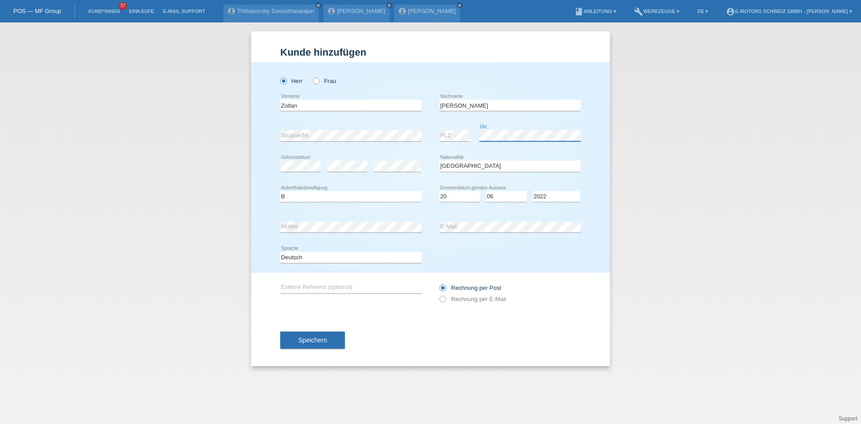
click at [472, 131] on div "error PLZ error Ort" at bounding box center [510, 136] width 141 height 31
click at [359, 135] on div "error Strasse/Nr. error PLZ error Ort" at bounding box center [430, 136] width 301 height 31
click at [132, 128] on div "Kund*in hinzufügen Kunde hinzufügen Kundin hinzufügen Herr Frau Zoltan error Vo…" at bounding box center [430, 223] width 861 height 402
click at [439, 135] on div "error Strasse/Nr. error PLZ error Ort" at bounding box center [430, 136] width 301 height 31
click at [389, 233] on div "error Mobile" at bounding box center [350, 227] width 141 height 31
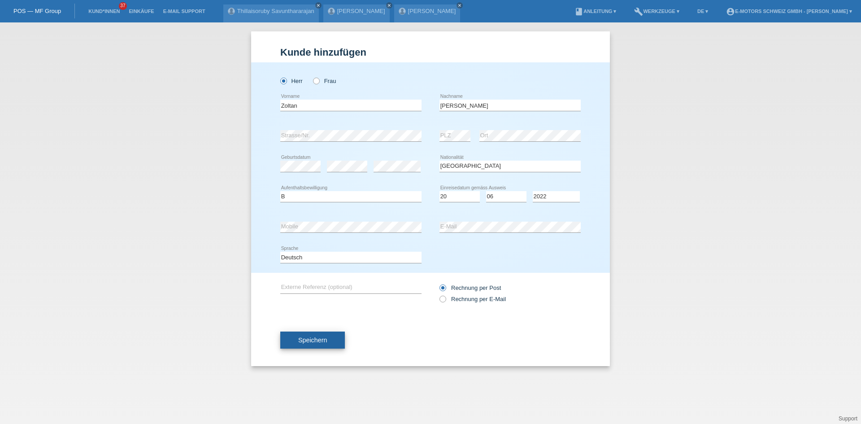
click at [297, 341] on button "Speichern" at bounding box center [312, 340] width 65 height 17
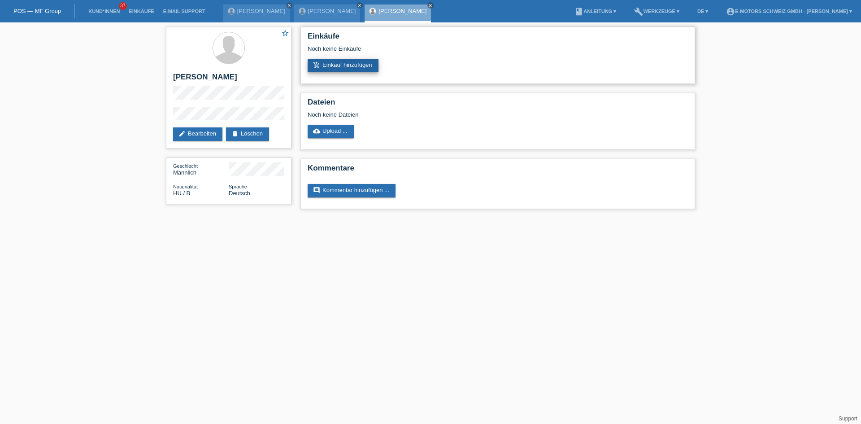
click at [322, 68] on link "add_shopping_cart Einkauf hinzufügen" at bounding box center [343, 65] width 71 height 13
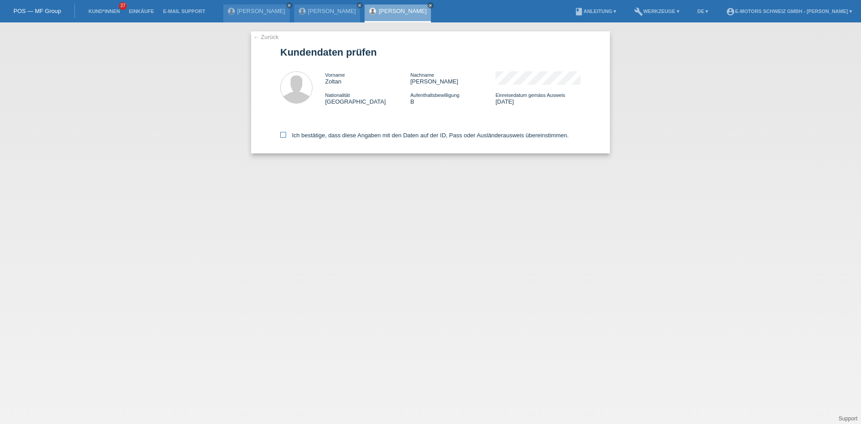
click at [305, 134] on label "Ich bestätige, dass diese Angaben mit den Daten auf der ID, Pass oder Ausländer…" at bounding box center [424, 135] width 288 height 7
click at [286, 134] on input "Ich bestätige, dass diese Angaben mit den Daten auf der ID, Pass oder Ausländer…" at bounding box center [283, 135] width 6 height 6
checkbox input "true"
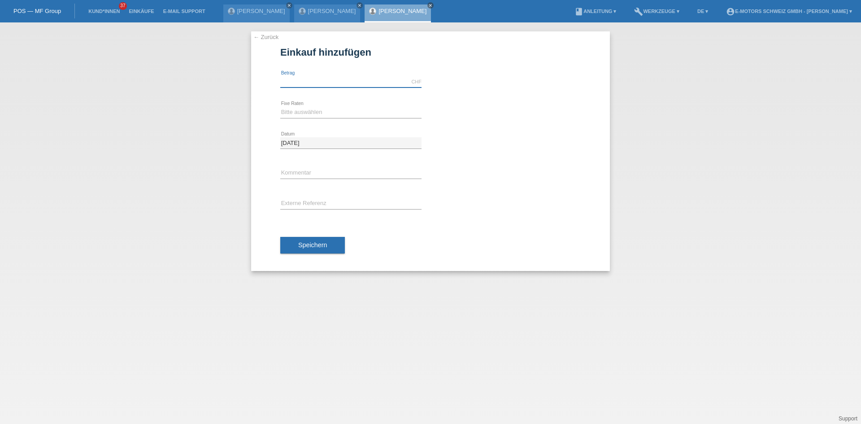
click at [297, 80] on input "text" at bounding box center [350, 81] width 141 height 11
type input "2890.00"
drag, startPoint x: 314, startPoint y: 110, endPoint x: 310, endPoint y: 118, distance: 8.8
click at [314, 110] on select "Bitte auswählen 12 Raten 24 Raten 36 Raten 48 Raten" at bounding box center [350, 112] width 141 height 11
select select "214"
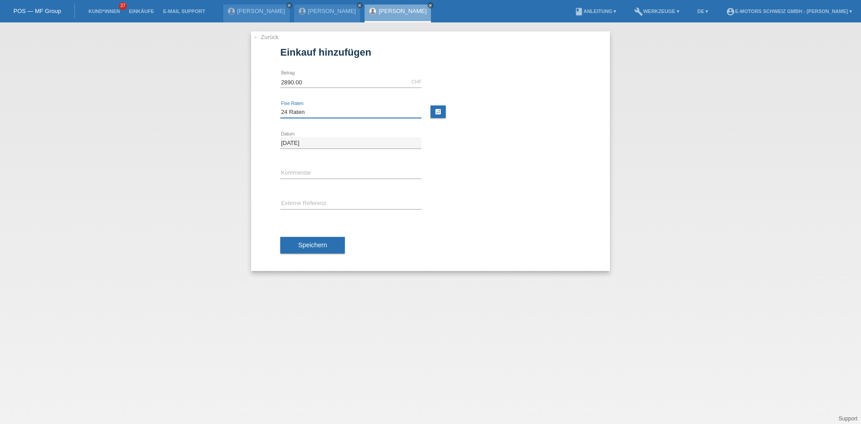
click at [280, 107] on select "Bitte auswählen 12 Raten 24 Raten 36 Raten 48 Raten" at bounding box center [350, 112] width 141 height 11
click at [301, 242] on span "Speichern" at bounding box center [312, 244] width 29 height 7
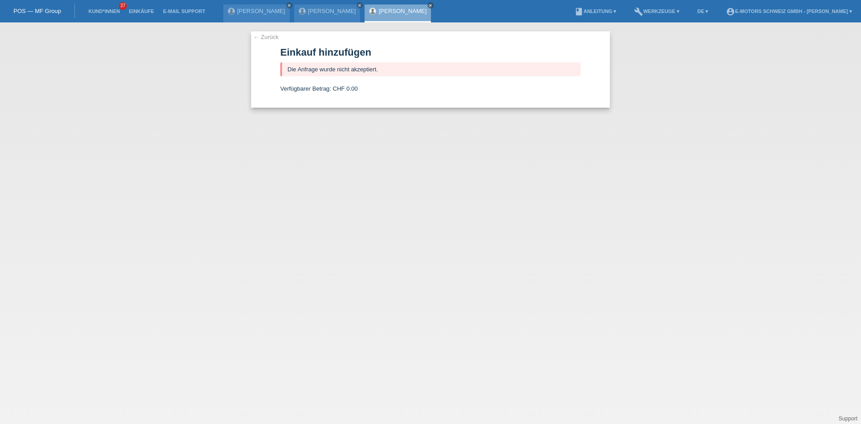
click at [390, 11] on link "[PERSON_NAME]" at bounding box center [403, 11] width 48 height 7
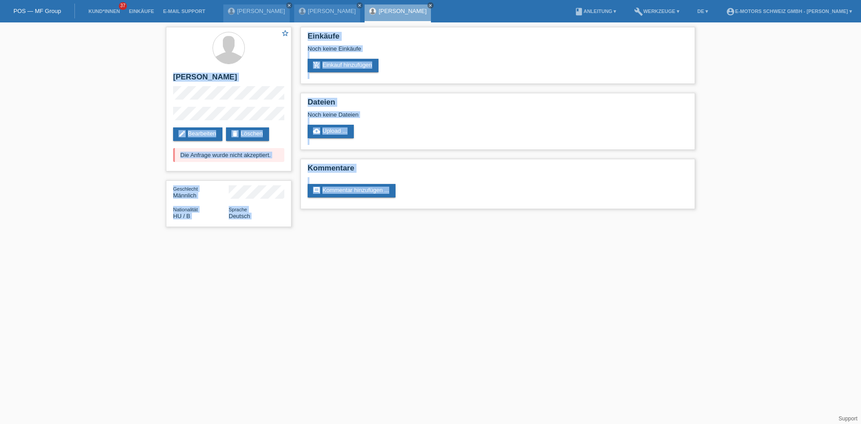
drag, startPoint x: 149, startPoint y: 25, endPoint x: 389, endPoint y: 277, distance: 347.5
click at [389, 236] on html "POS — MF Group Kund*innen 37 Einkäufe E-Mail Support [PERSON_NAME] close close" at bounding box center [430, 118] width 861 height 236
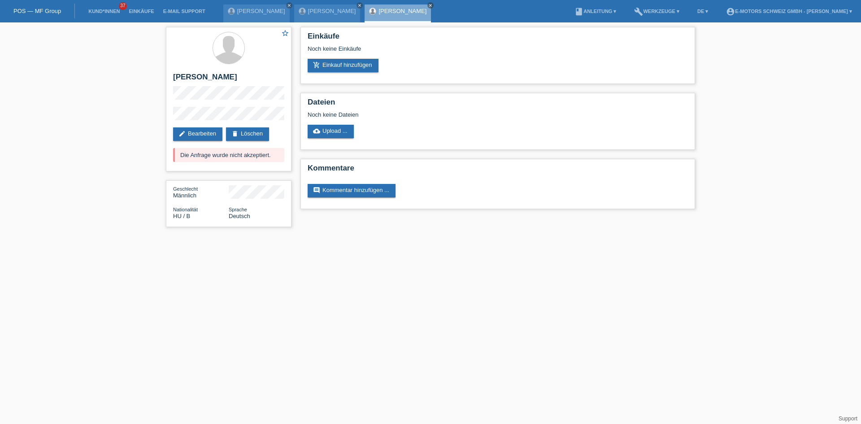
drag, startPoint x: 391, startPoint y: 235, endPoint x: 448, endPoint y: 308, distance: 92.3
click at [440, 236] on html "POS — MF Group Kund*innen 37 Einkäufe E-Mail Support [PERSON_NAME] close close" at bounding box center [430, 118] width 861 height 236
click at [96, 12] on link "Kund*innen" at bounding box center [104, 11] width 40 height 5
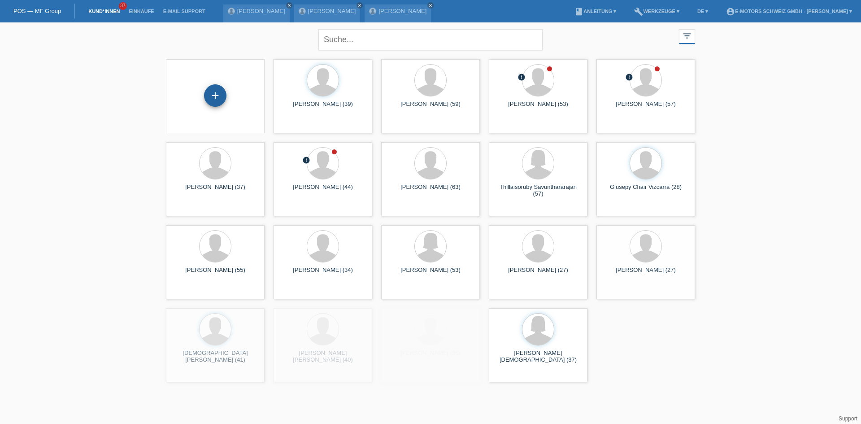
click at [224, 94] on div "+" at bounding box center [215, 96] width 84 height 24
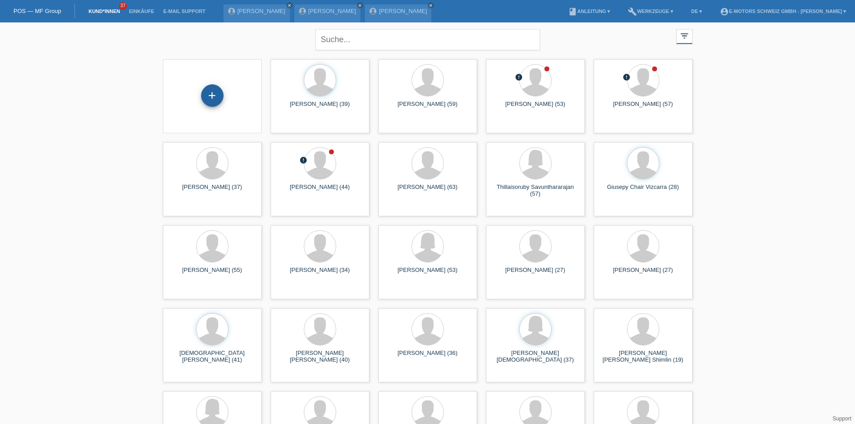
click at [212, 102] on div "+" at bounding box center [212, 95] width 22 height 22
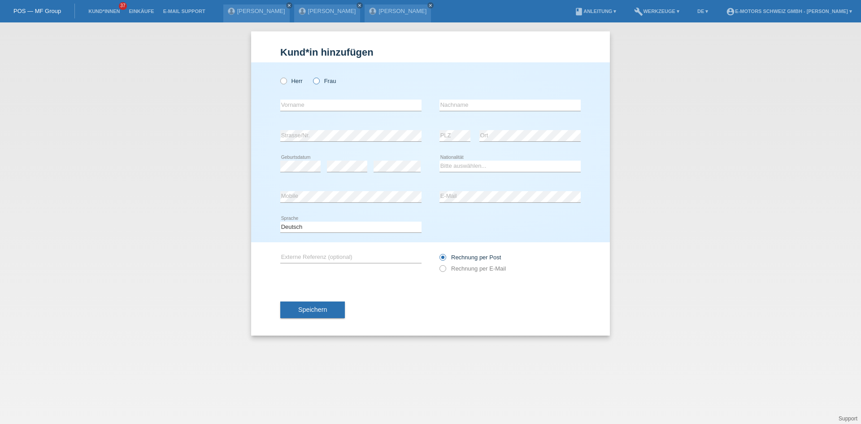
click at [312, 76] on icon at bounding box center [312, 76] width 0 height 0
click at [317, 82] on input "Frau" at bounding box center [316, 81] width 6 height 6
radio input "true"
click at [428, 137] on div "error Strasse/Nr. error PLZ error Ort" at bounding box center [430, 136] width 301 height 31
click at [326, 120] on div "error Vorname" at bounding box center [350, 105] width 141 height 31
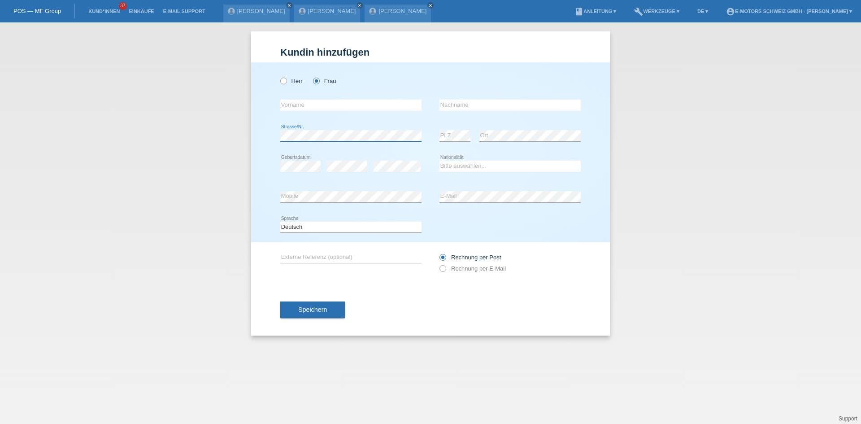
click at [276, 138] on div "Herr Frau error Vorname error" at bounding box center [430, 152] width 359 height 180
click at [276, 137] on div "Herr Frau error Vorname error" at bounding box center [430, 152] width 359 height 180
click at [476, 164] on select "Bitte auswählen... Schweiz Deutschland Liechtenstein Österreich ------------ Af…" at bounding box center [510, 166] width 141 height 11
click at [476, 170] on select "Bitte auswählen... Schweiz Deutschland Liechtenstein Österreich ------------ Af…" at bounding box center [510, 166] width 141 height 11
click at [278, 201] on div "Herr Frau error Vorname error" at bounding box center [430, 152] width 359 height 180
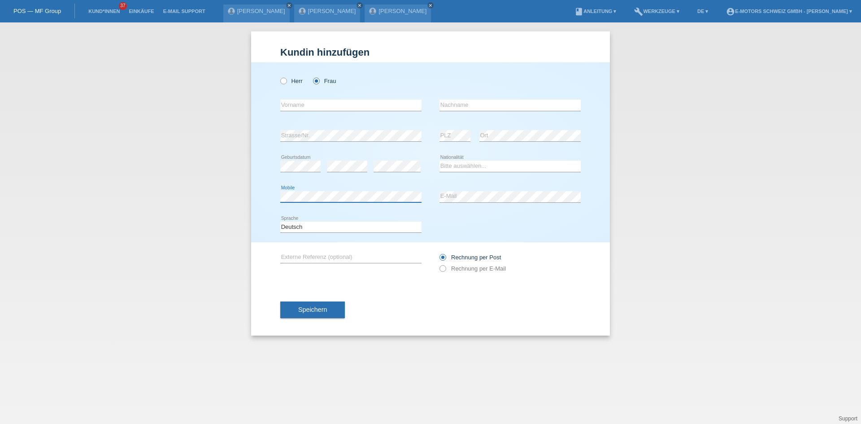
click at [227, 201] on div "Kund*in hinzufügen Kunde hinzufügen Kundin hinzufügen Herr Frau error Vorname e…" at bounding box center [430, 223] width 861 height 402
click at [100, 10] on link "Kund*innen" at bounding box center [104, 11] width 40 height 5
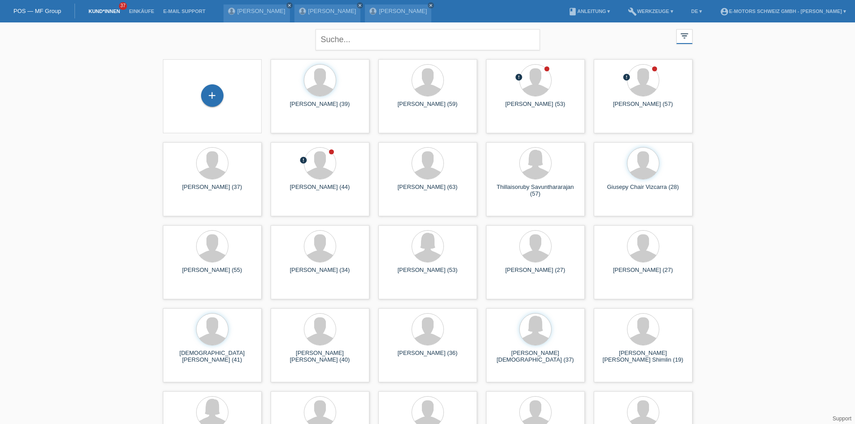
click at [825, 363] on div "close filter_list view_module Alle Kund*innen anzeigen star Markierte [PERSON_N…" at bounding box center [427, 245] width 855 height 447
click at [138, 9] on link "Einkäufe" at bounding box center [141, 11] width 34 height 5
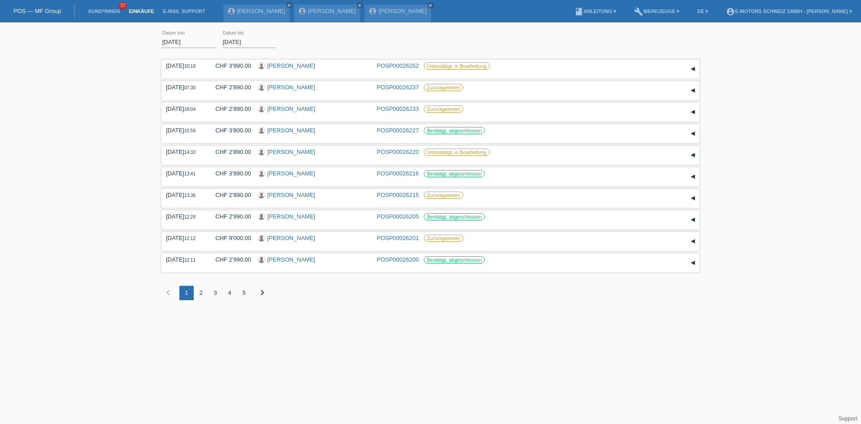
click at [201, 295] on div "2" at bounding box center [201, 293] width 14 height 14
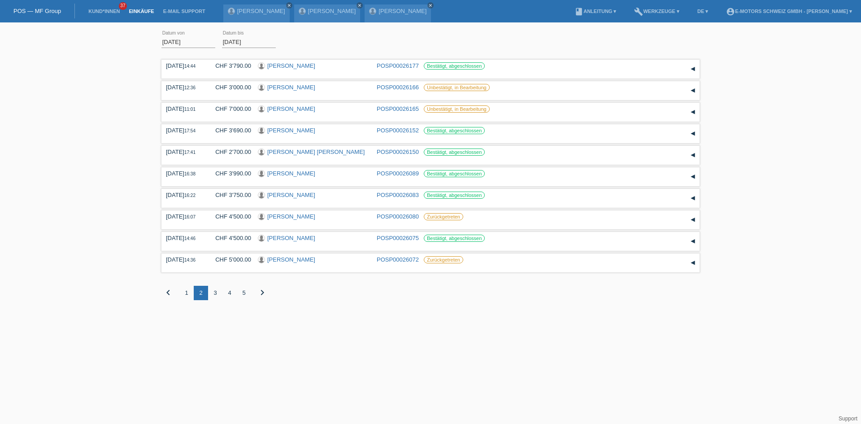
click at [217, 293] on div "3" at bounding box center [215, 293] width 14 height 14
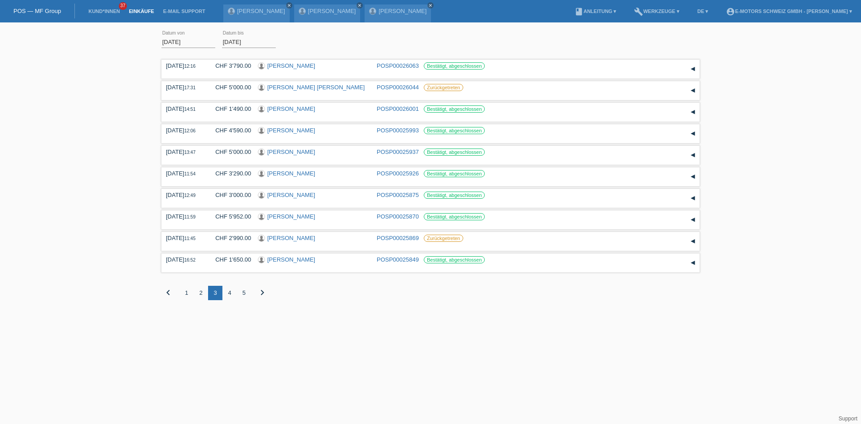
click at [230, 292] on div "4" at bounding box center [230, 293] width 14 height 14
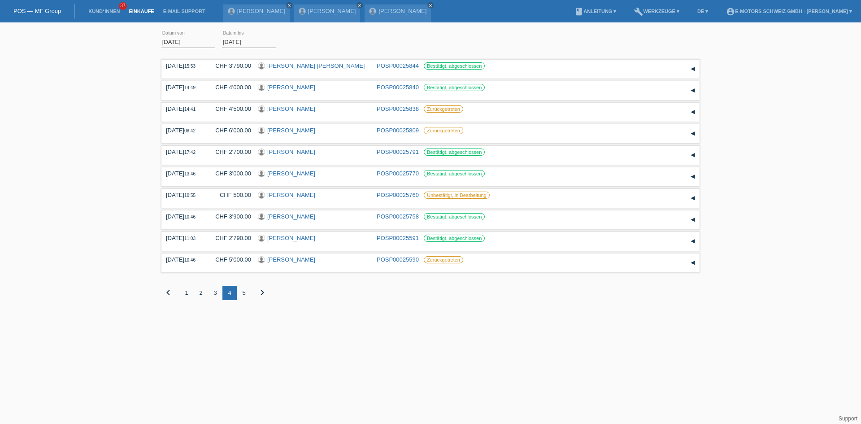
click at [201, 293] on div "2" at bounding box center [201, 293] width 14 height 14
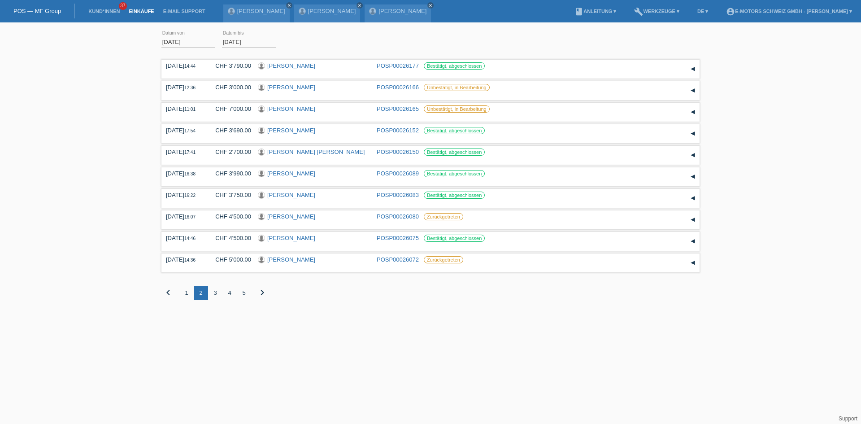
click at [185, 298] on div "1" at bounding box center [186, 293] width 14 height 14
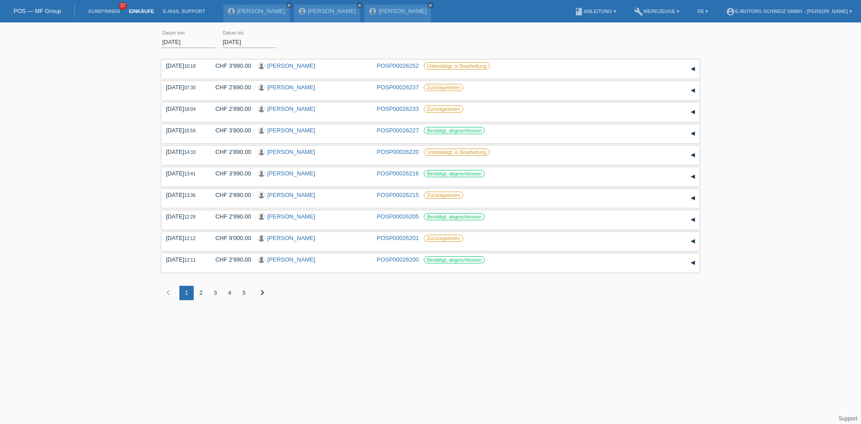
click at [201, 296] on div "2" at bounding box center [201, 293] width 14 height 14
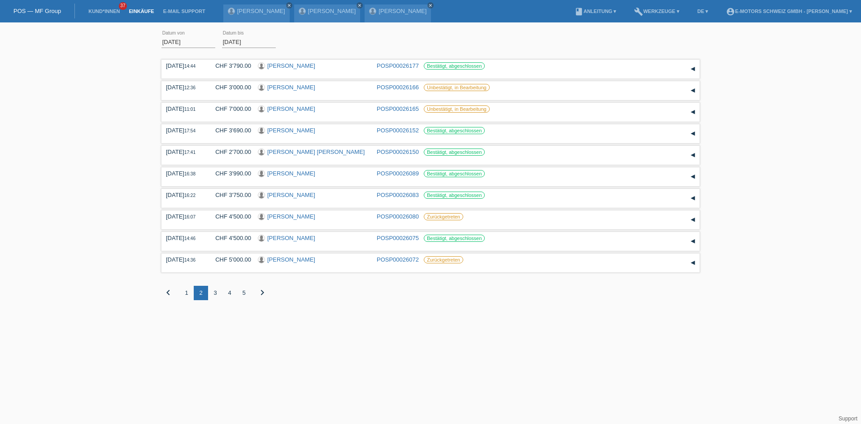
click at [213, 294] on div "3" at bounding box center [215, 293] width 14 height 14
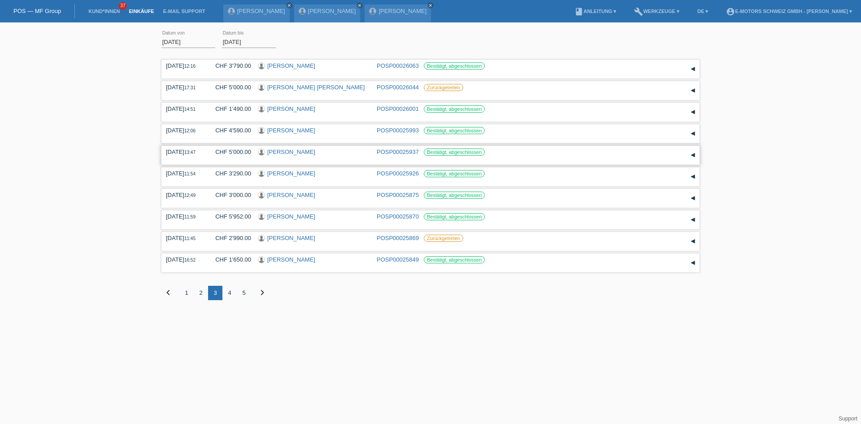
click at [288, 153] on link "[PERSON_NAME]" at bounding box center [291, 151] width 48 height 7
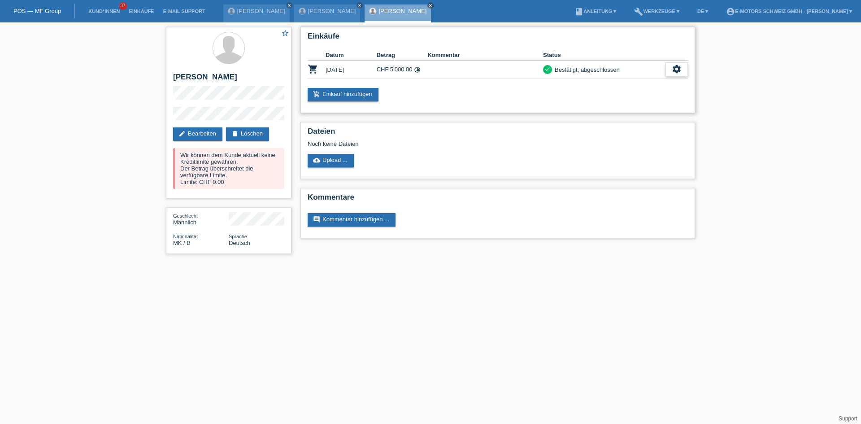
click at [674, 64] on icon "settings" at bounding box center [677, 69] width 10 height 10
click at [641, 86] on div "fullscreen Anzeigen" at bounding box center [644, 83] width 88 height 13
